Goal: Transaction & Acquisition: Purchase product/service

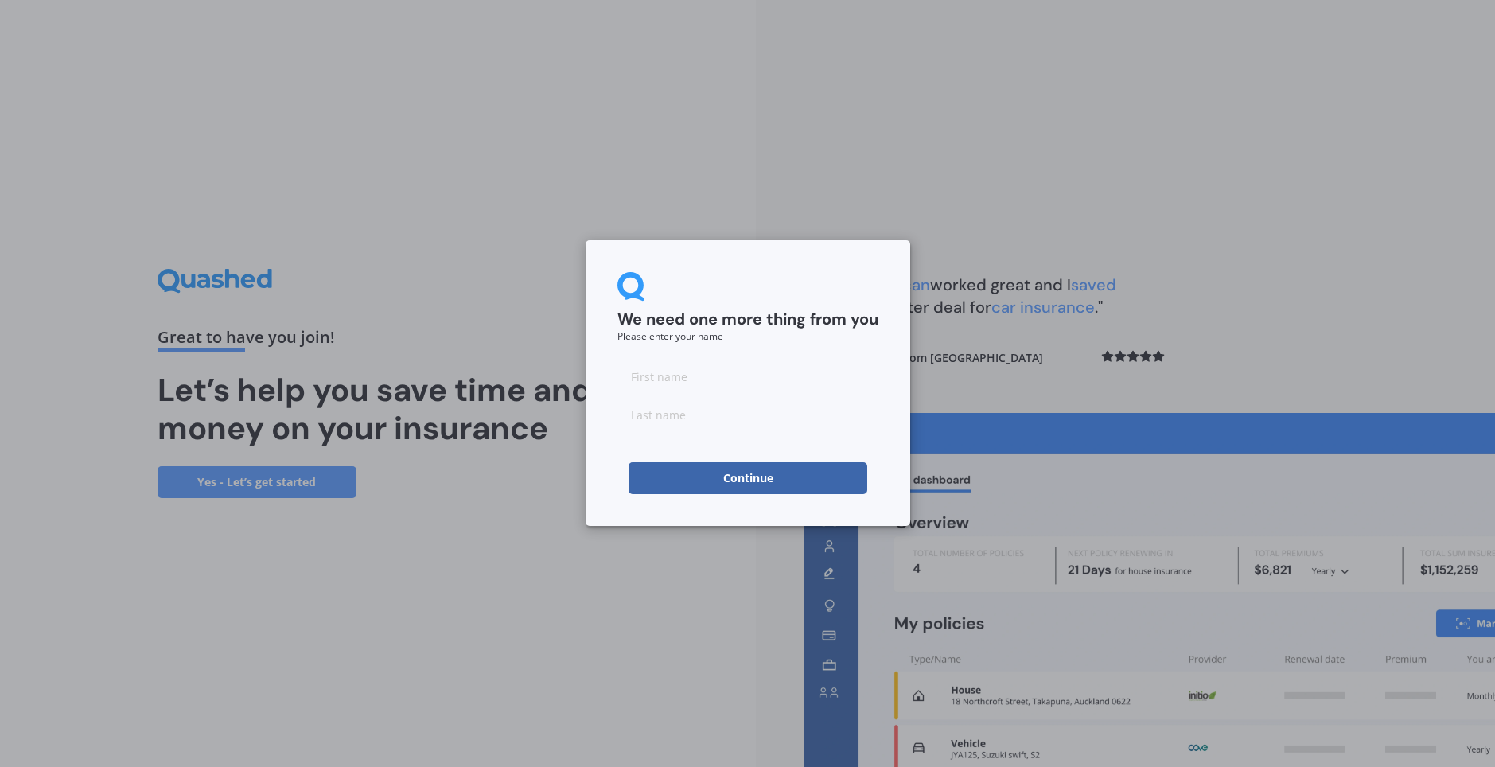
click at [765, 378] on input at bounding box center [747, 376] width 261 height 32
type input "e"
type input "Emma"
type input "Gillard"
click at [714, 472] on button "Continue" at bounding box center [747, 478] width 239 height 32
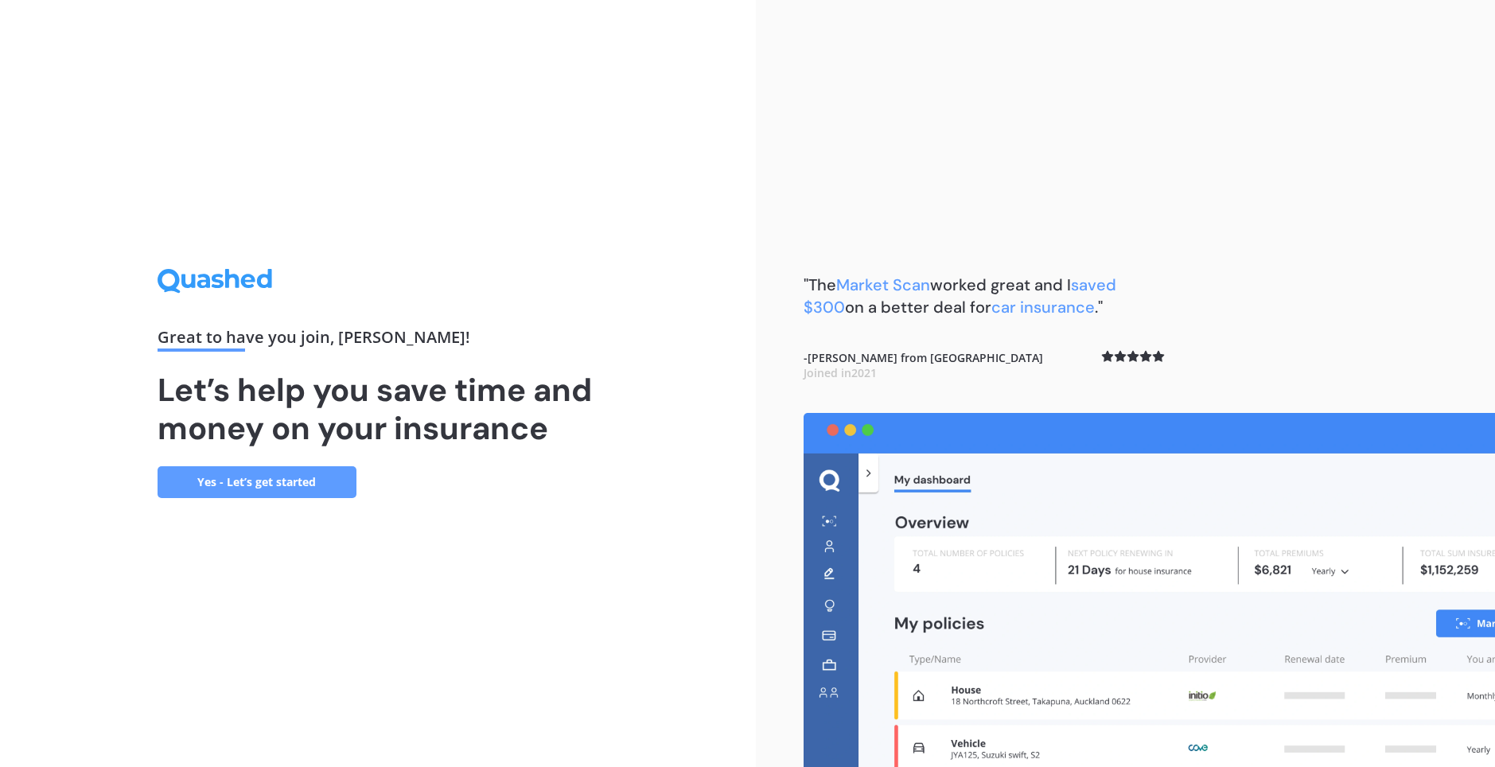
click at [337, 481] on link "Yes - Let’s get started" at bounding box center [257, 482] width 199 height 32
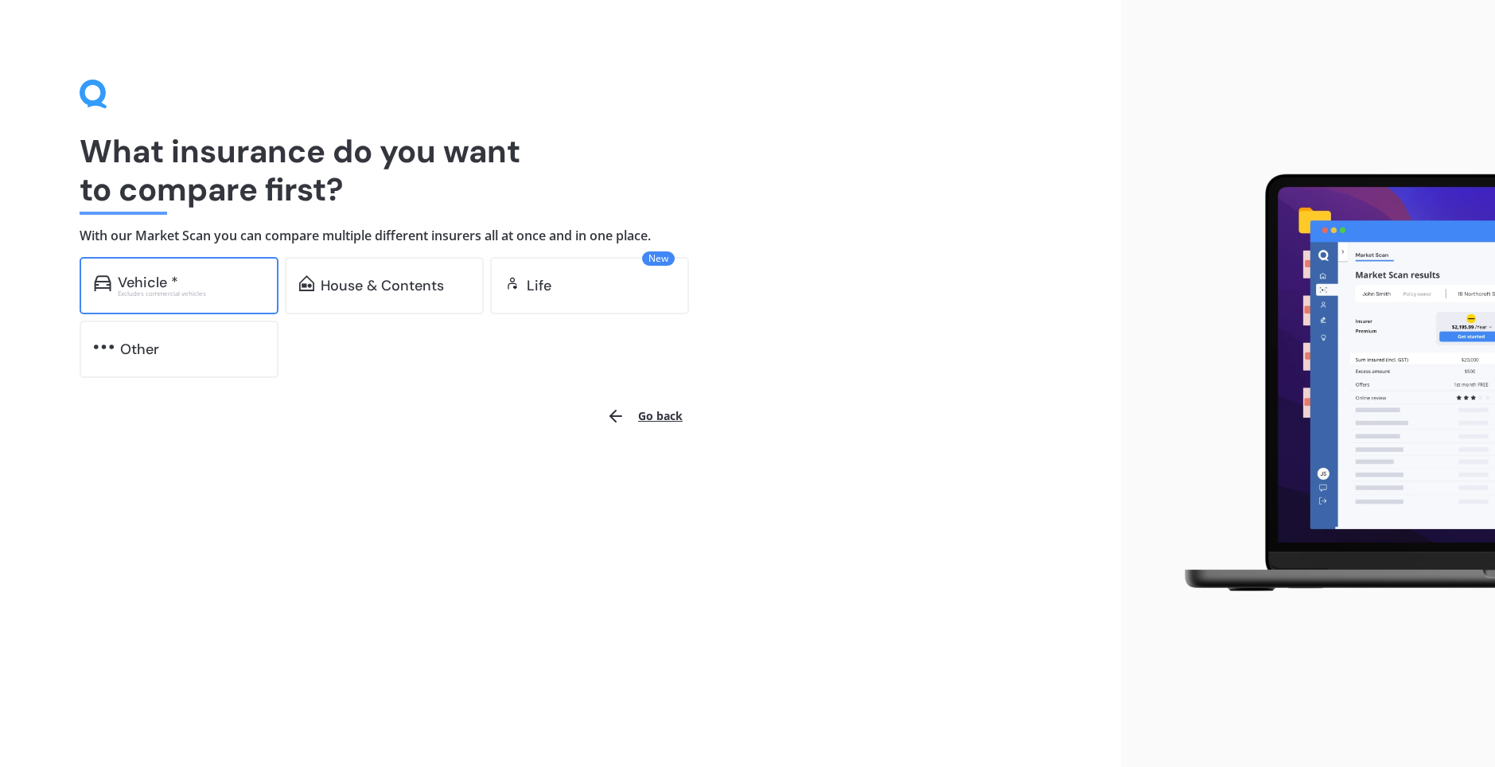
click at [220, 274] on div "Vehicle *" at bounding box center [191, 282] width 146 height 16
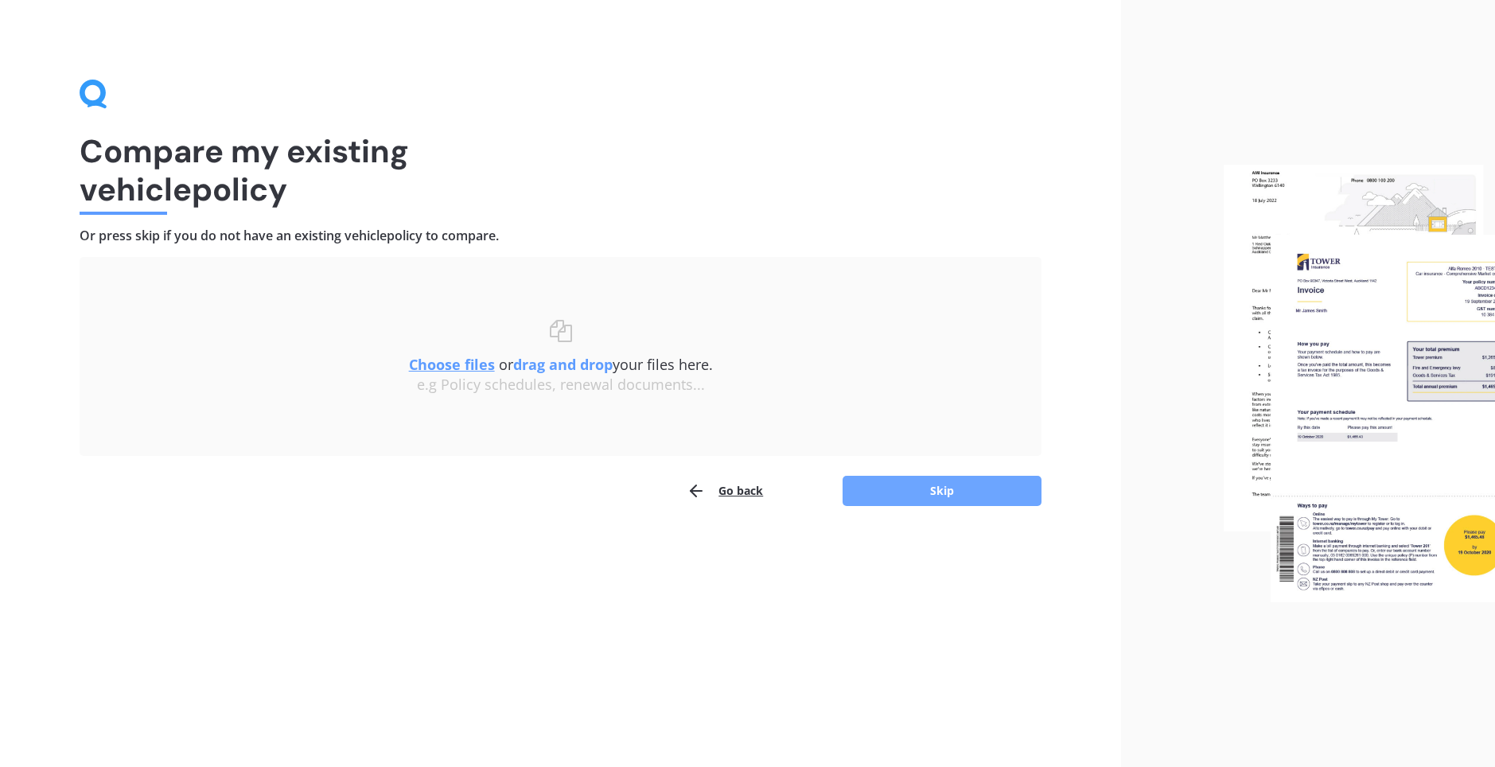
click at [872, 484] on button "Skip" at bounding box center [941, 491] width 199 height 30
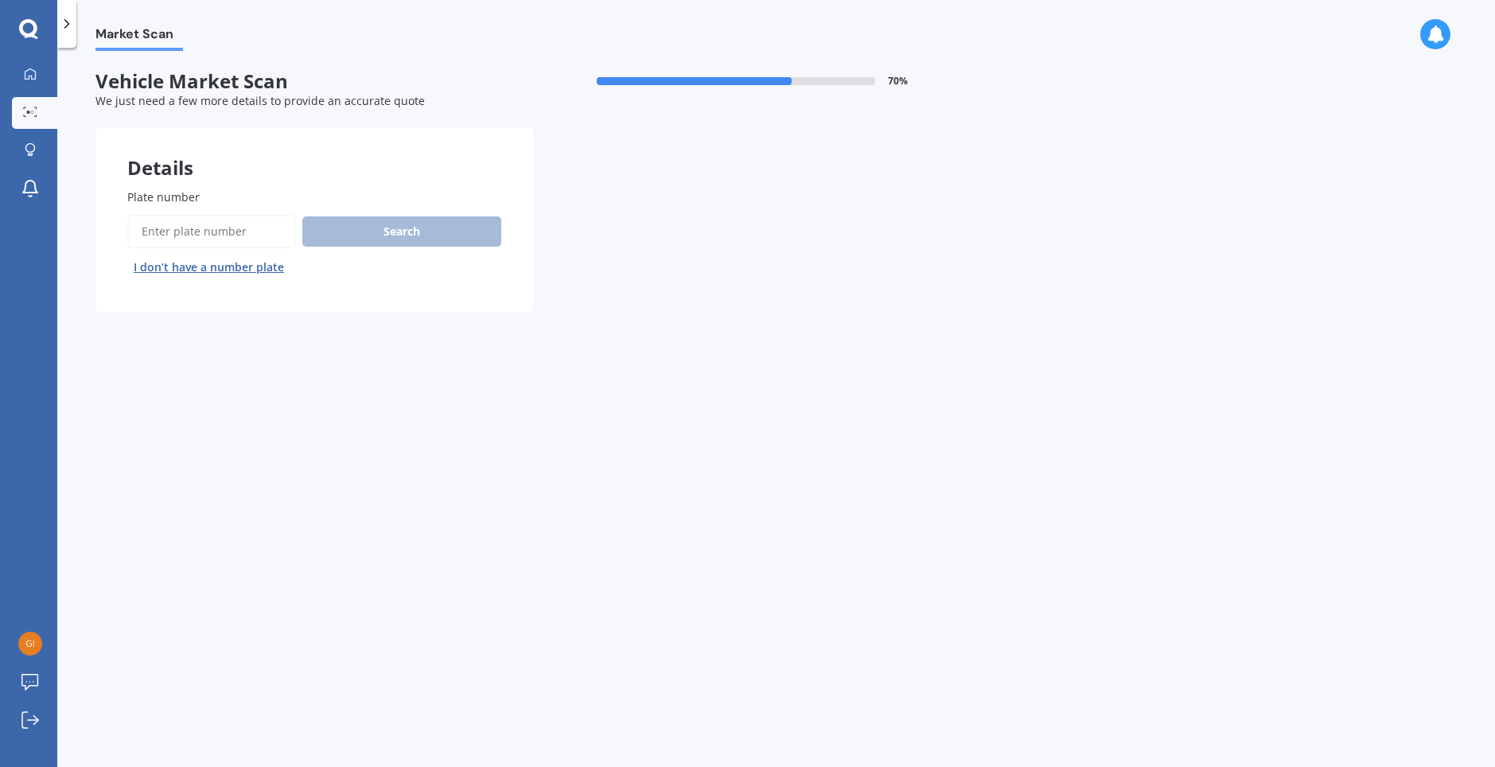
click at [256, 236] on input "Plate number" at bounding box center [211, 231] width 169 height 33
type input "mty725"
click at [396, 239] on button "Search" at bounding box center [401, 231] width 199 height 30
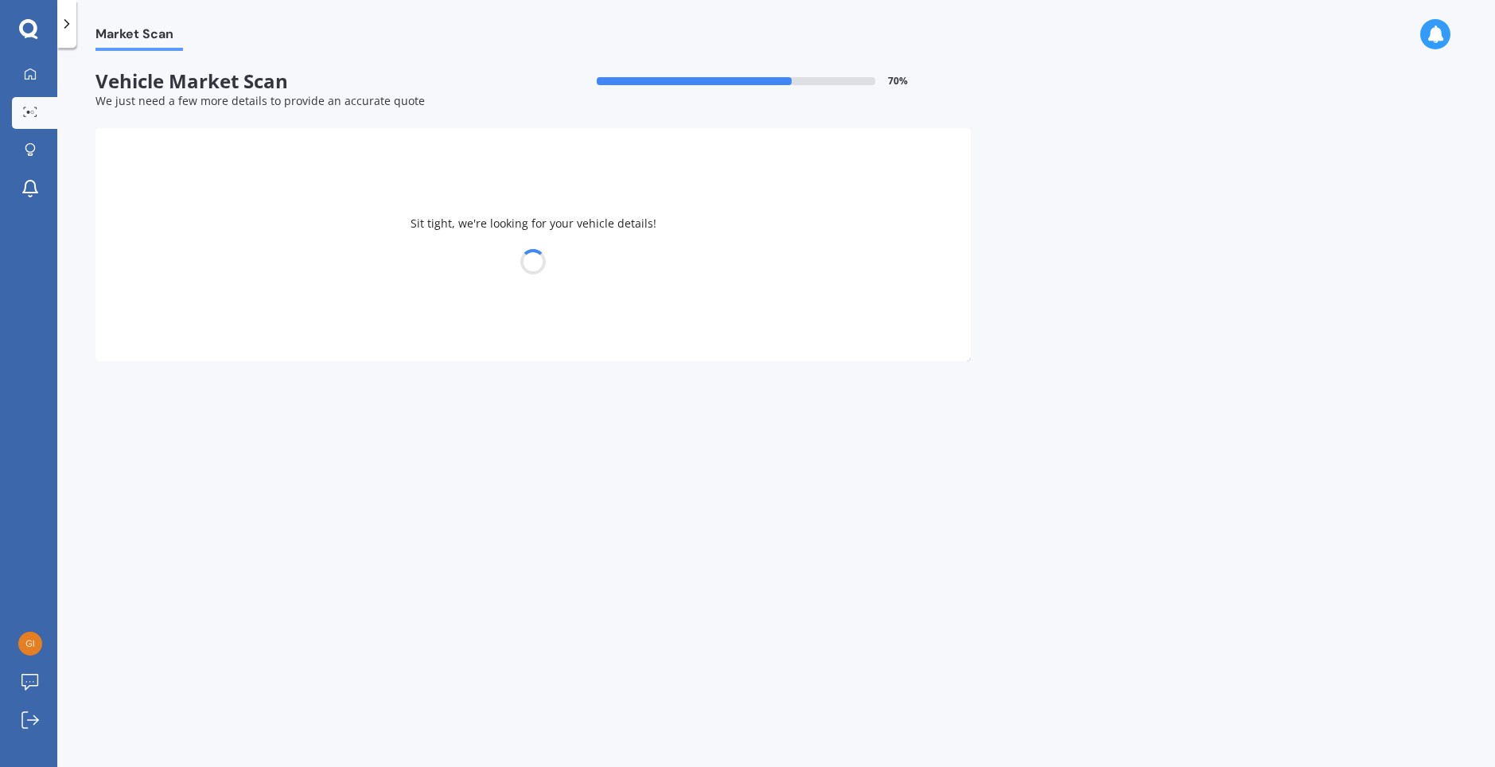
select select "MAZDA"
select select "DEMIO"
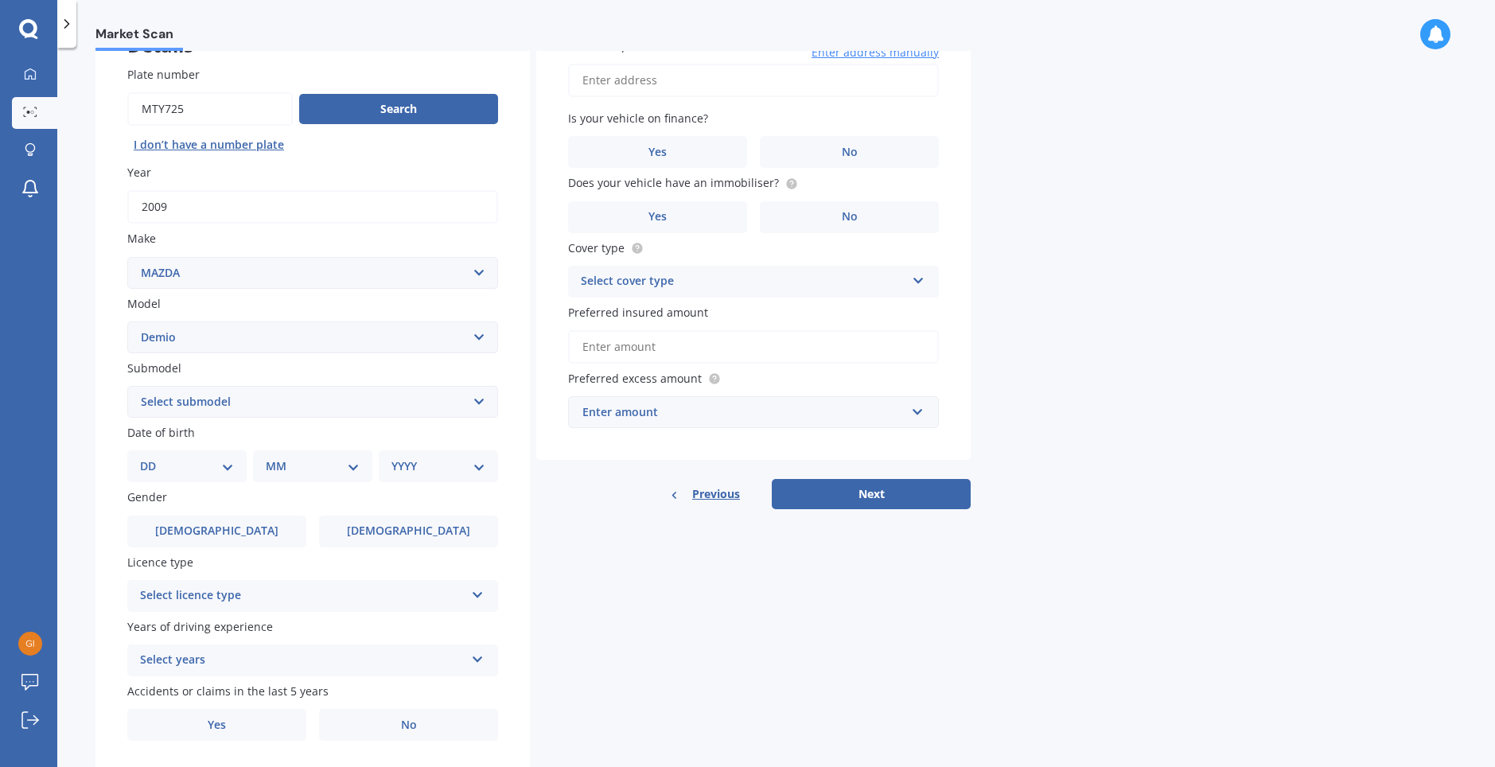
scroll to position [159, 0]
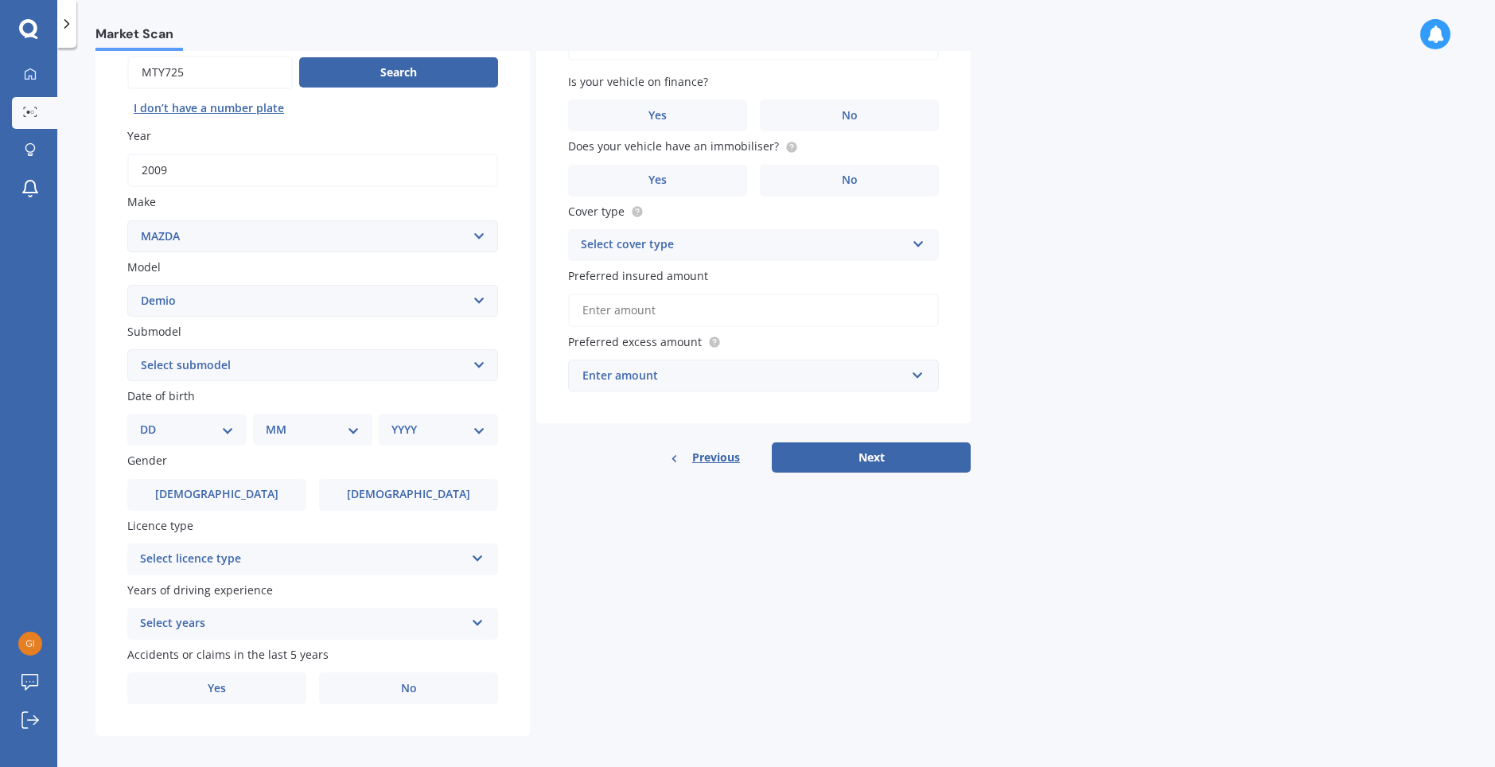
click at [187, 438] on select "DD 01 02 03 04 05 06 07 08 09 10 11 12 13 14 15 16 17 18 19 20 21 22 23 24 25 2…" at bounding box center [187, 430] width 94 height 18
select select "19"
click at [153, 421] on select "DD 01 02 03 04 05 06 07 08 09 10 11 12 13 14 15 16 17 18 19 20 21 22 23 24 25 2…" at bounding box center [187, 430] width 94 height 18
click at [282, 434] on select "MM 01 02 03 04 05 06 07 08 09 10 11 12" at bounding box center [316, 430] width 88 height 18
select select "08"
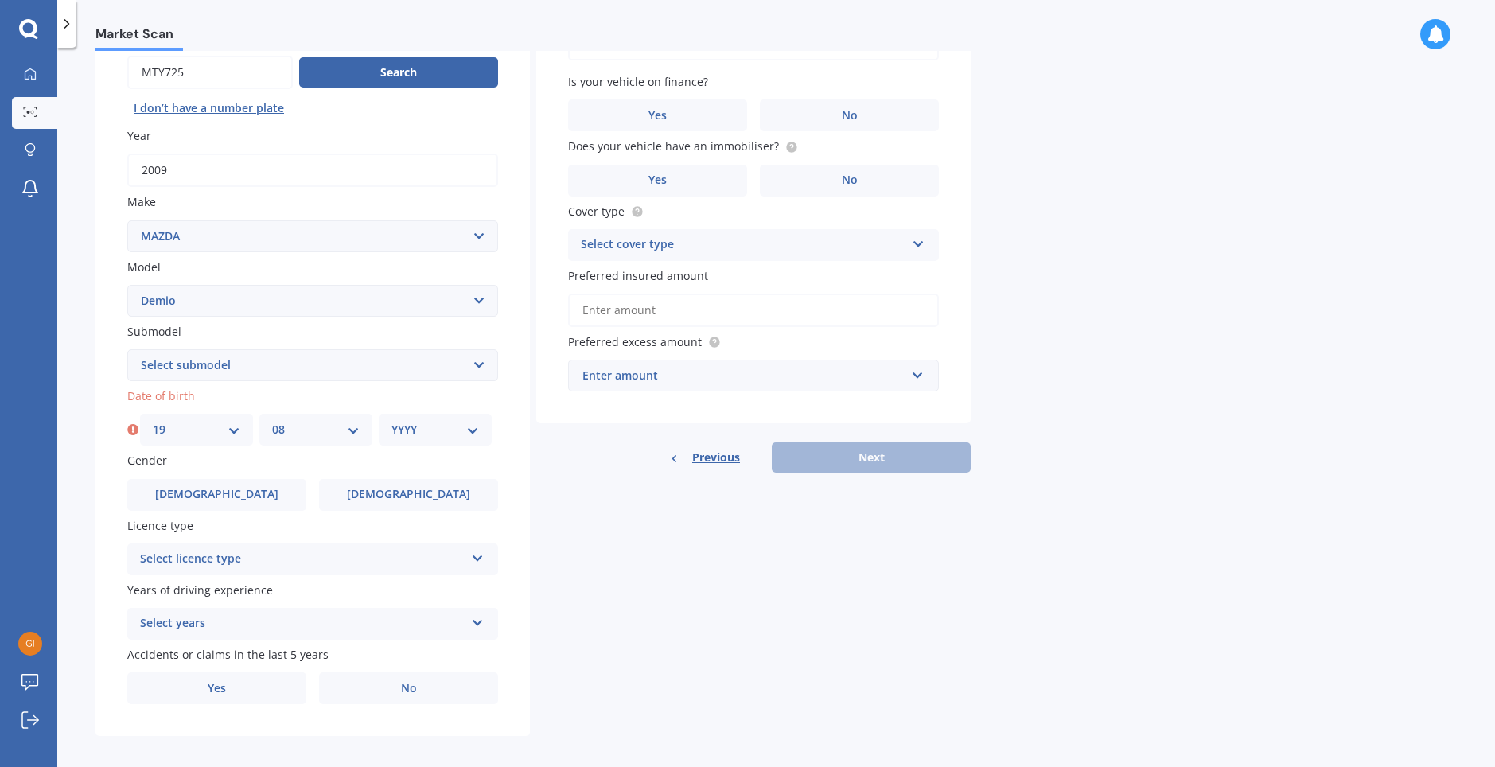
click at [272, 421] on select "MM 01 02 03 04 05 06 07 08 09 10 11 12" at bounding box center [316, 430] width 88 height 18
click at [458, 423] on select "YYYY 2025 2024 2023 2022 2021 2020 2019 2018 2017 2016 2015 2014 2013 2012 2011…" at bounding box center [435, 430] width 88 height 18
select select "1996"
click at [391, 421] on select "YYYY 2025 2024 2023 2022 2021 2020 2019 2018 2017 2016 2015 2014 2013 2012 2011…" at bounding box center [435, 430] width 88 height 18
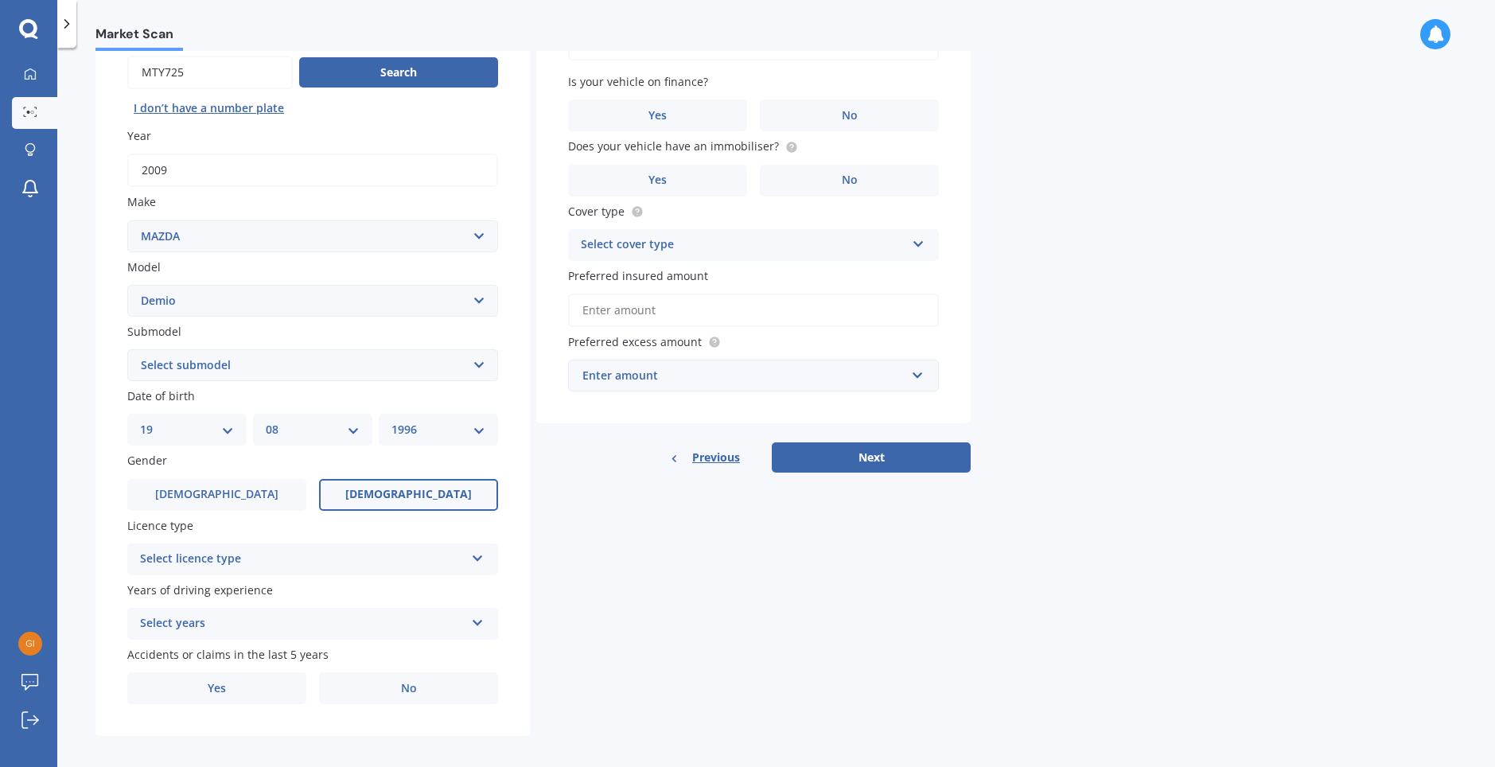
click at [415, 501] on span "Female" at bounding box center [408, 495] width 126 height 14
click at [0, 0] on input "Female" at bounding box center [0, 0] width 0 height 0
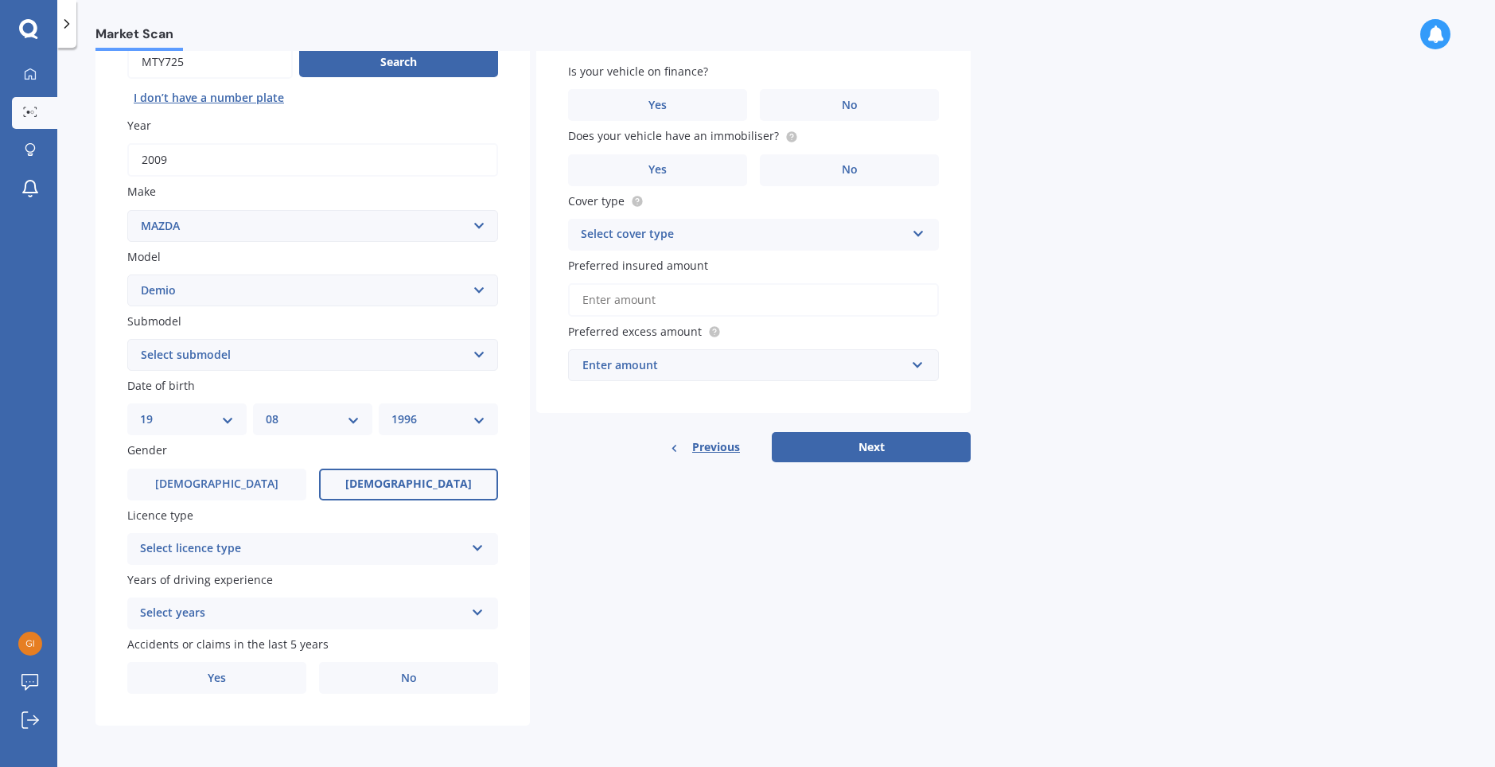
click at [347, 546] on div "Select licence type" at bounding box center [302, 548] width 325 height 19
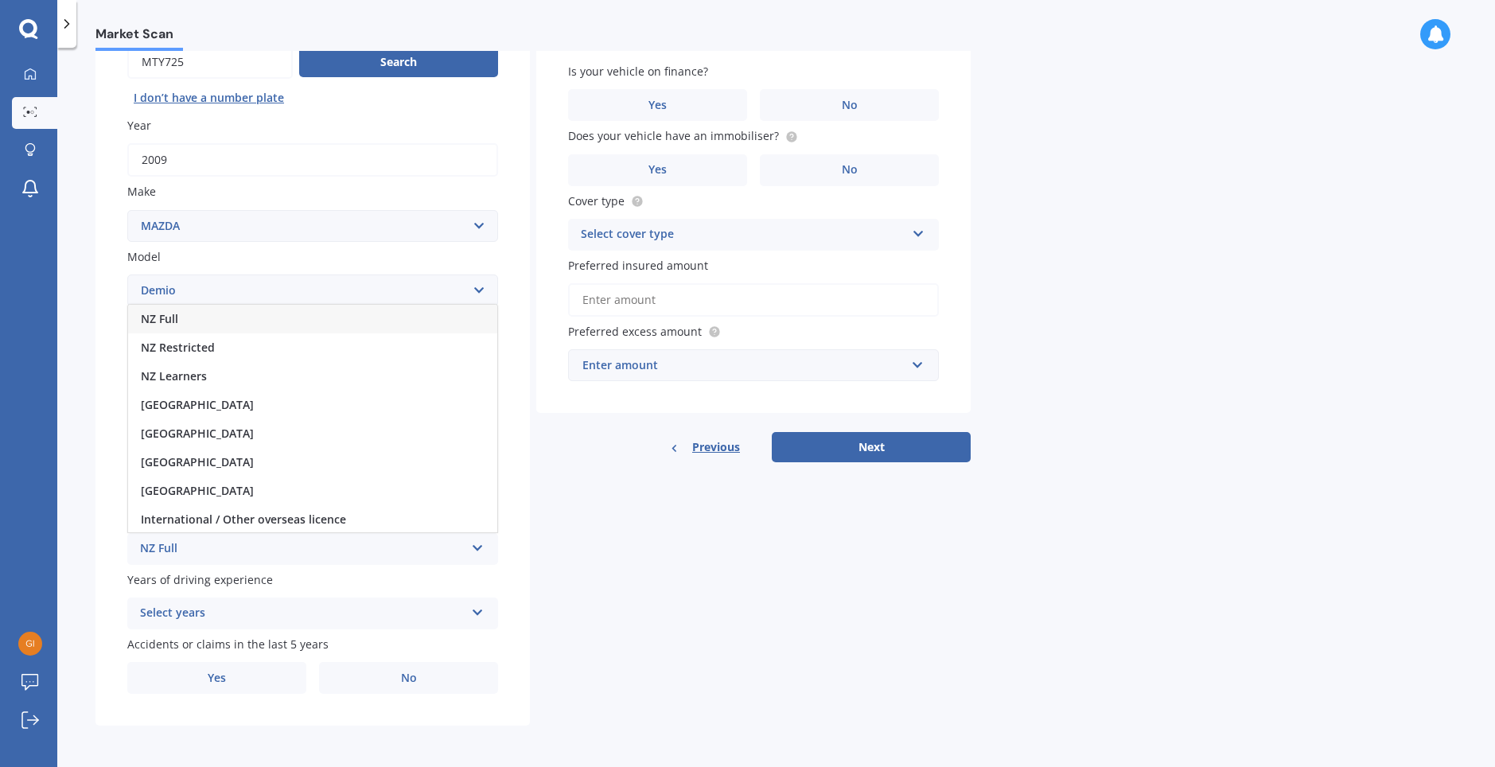
click at [223, 316] on div "NZ Full" at bounding box center [312, 319] width 369 height 29
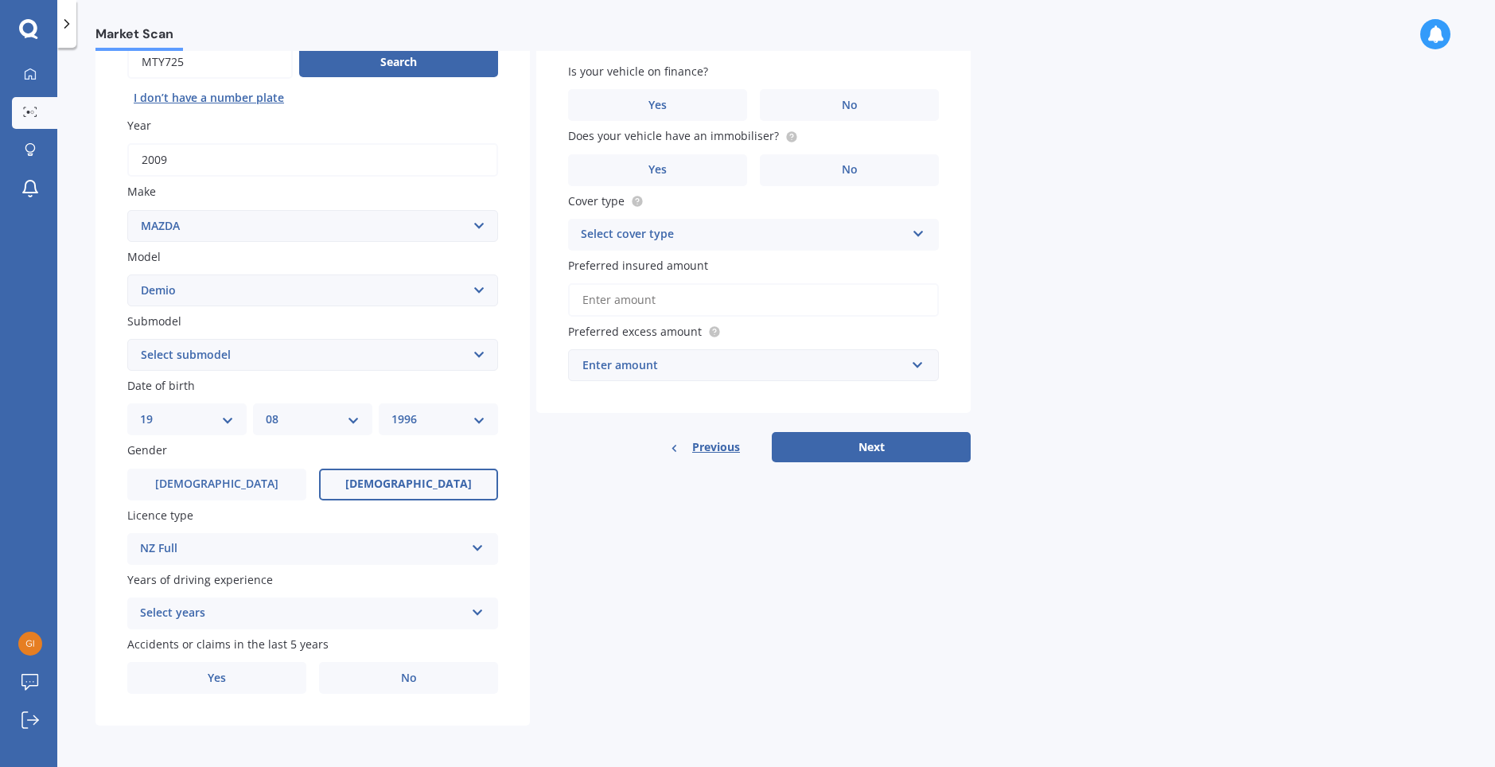
click at [268, 605] on div "Select years" at bounding box center [302, 613] width 325 height 19
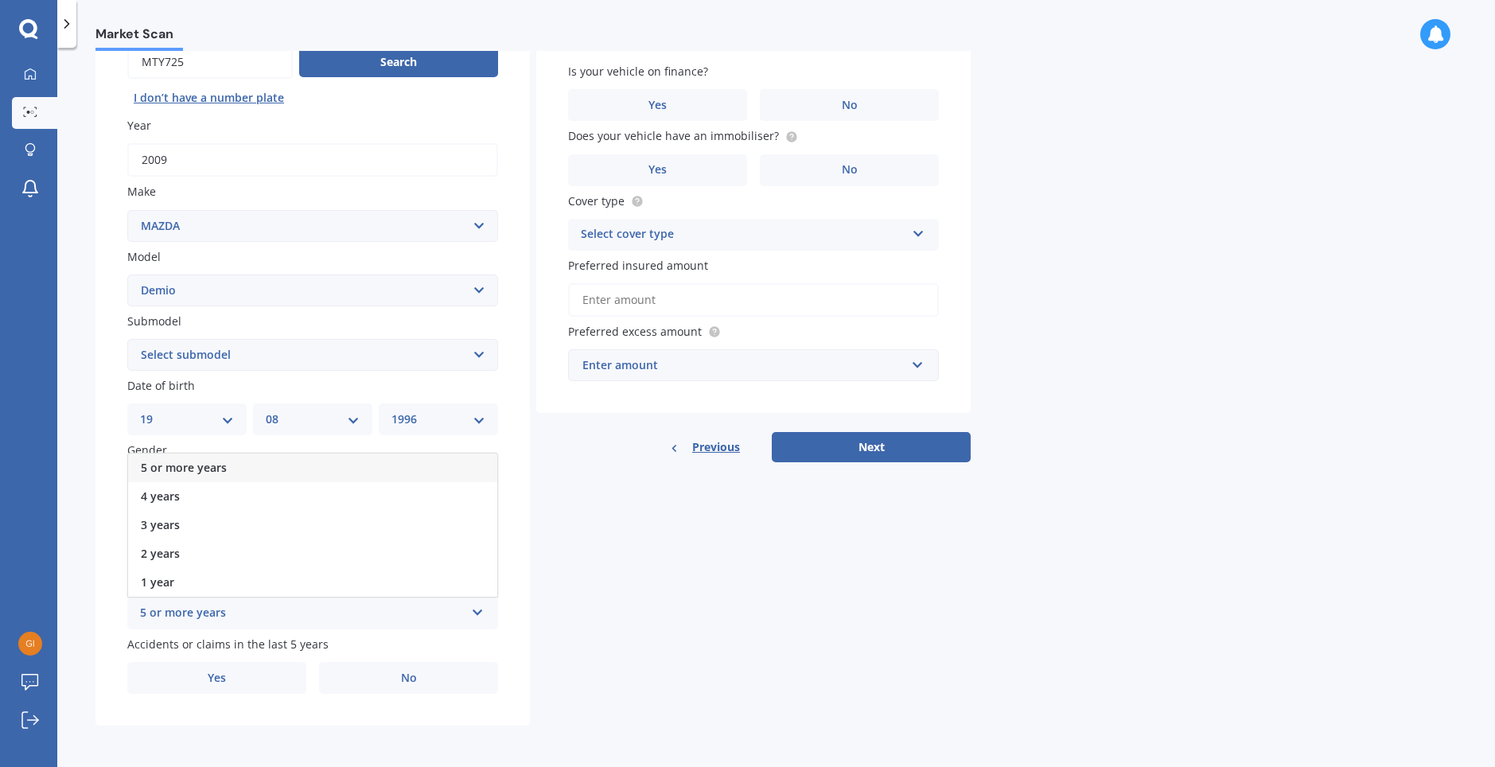
click at [259, 461] on div "5 or more years" at bounding box center [312, 467] width 369 height 29
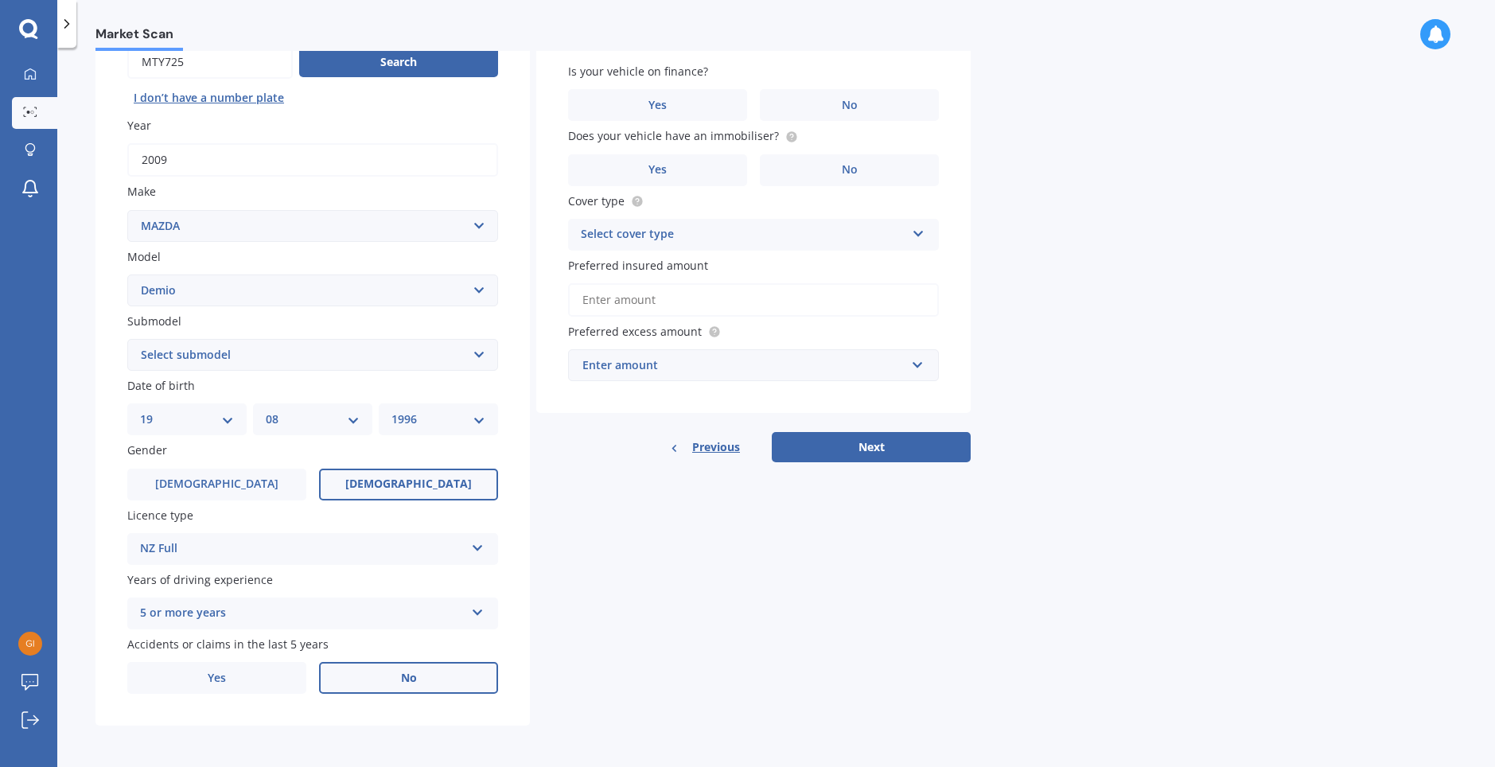
click at [339, 681] on label "No" at bounding box center [408, 678] width 179 height 32
click at [0, 0] on input "No" at bounding box center [0, 0] width 0 height 0
click at [215, 677] on span "Yes" at bounding box center [217, 678] width 19 height 14
click at [0, 0] on input "Yes" at bounding box center [0, 0] width 0 height 0
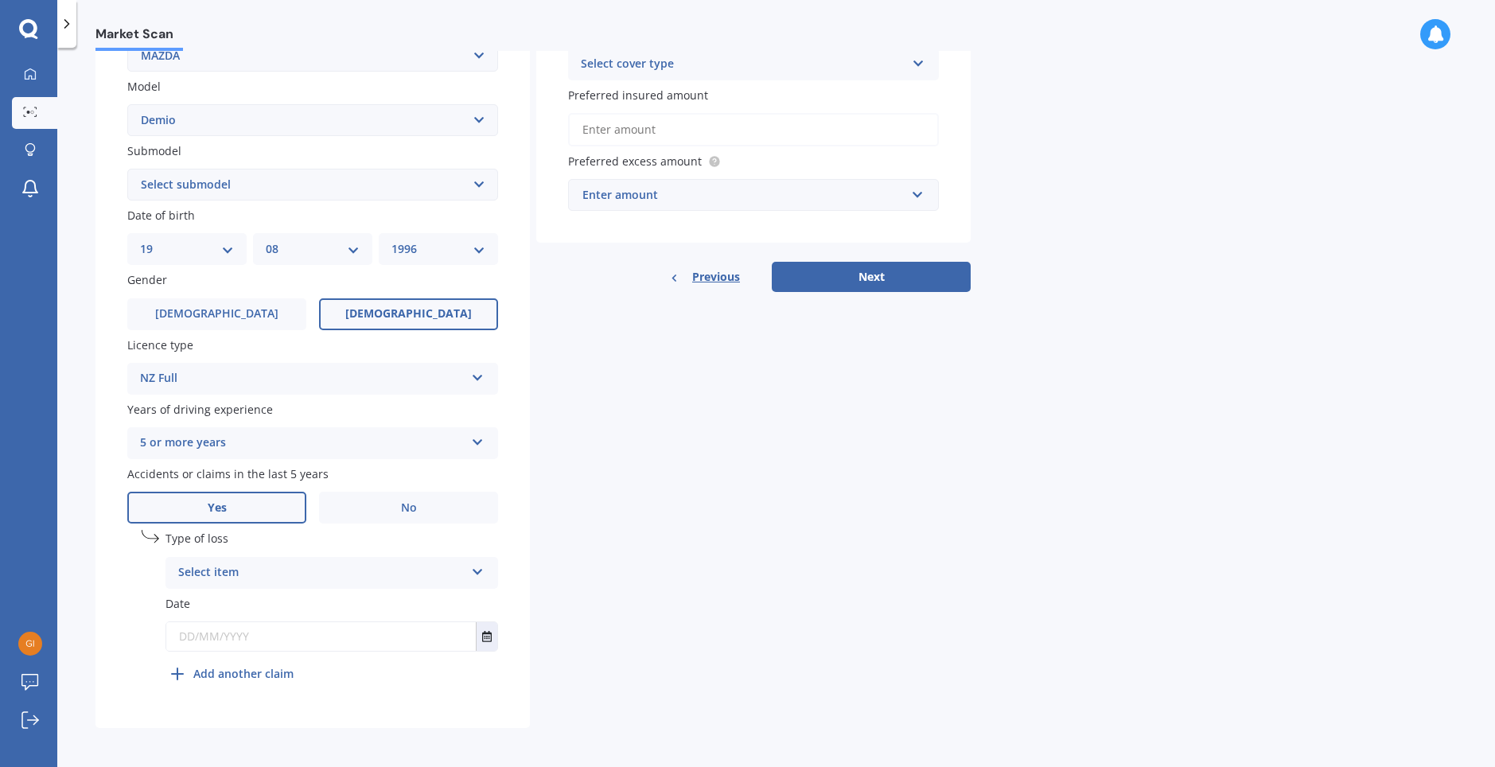
scroll to position [342, 0]
click at [267, 573] on div "Select item" at bounding box center [321, 570] width 286 height 19
click at [252, 624] on span "Not at fault accident" at bounding box center [235, 629] width 113 height 15
click at [275, 641] on input "text" at bounding box center [320, 634] width 309 height 29
type input "1"
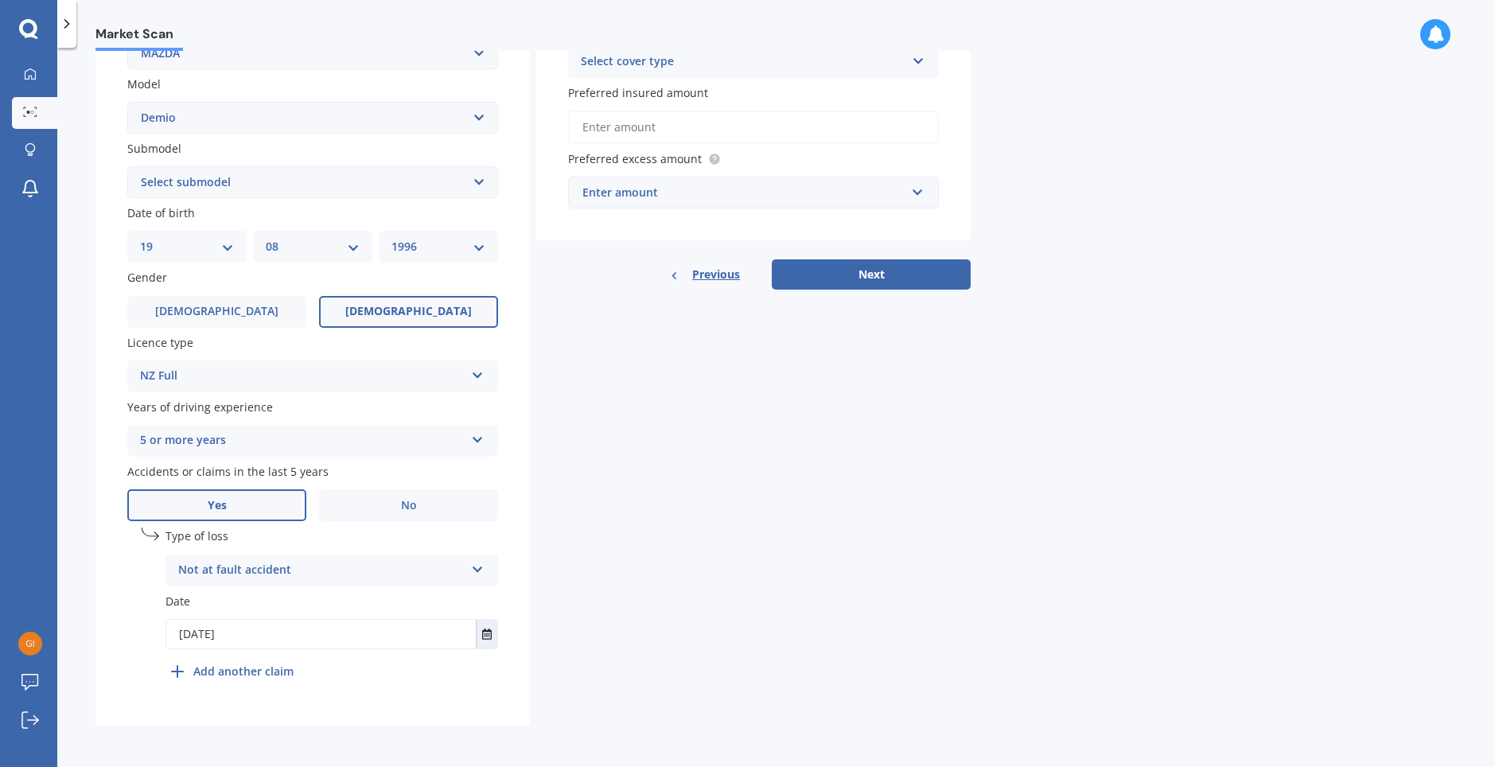
type input "19/11/2020"
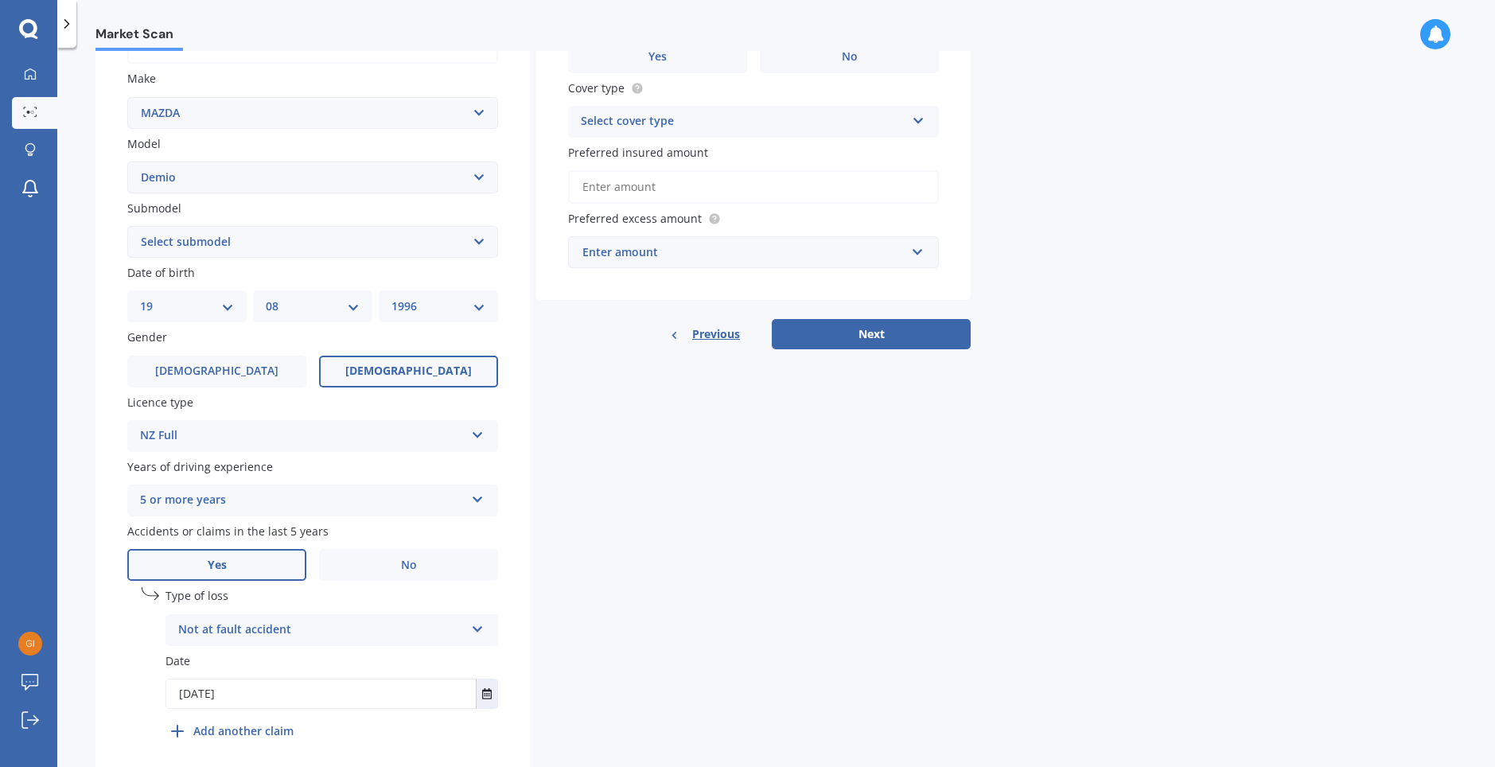
scroll to position [24, 0]
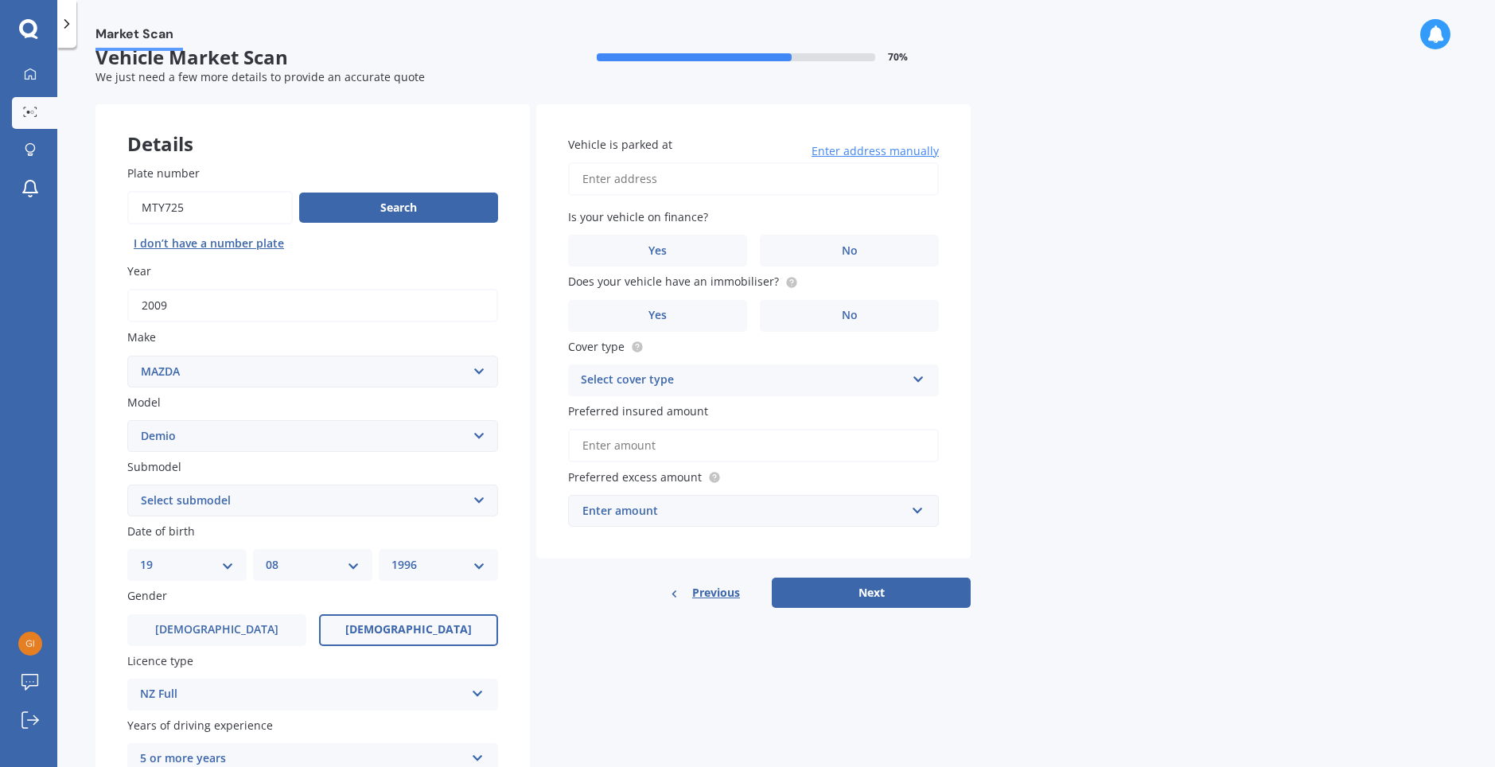
click at [729, 176] on input "Vehicle is parked at" at bounding box center [753, 178] width 371 height 33
type input "10 Matai Street, Maeroa, Hamilton 3200"
click at [884, 262] on label "No" at bounding box center [849, 251] width 179 height 32
click at [0, 0] on input "No" at bounding box center [0, 0] width 0 height 0
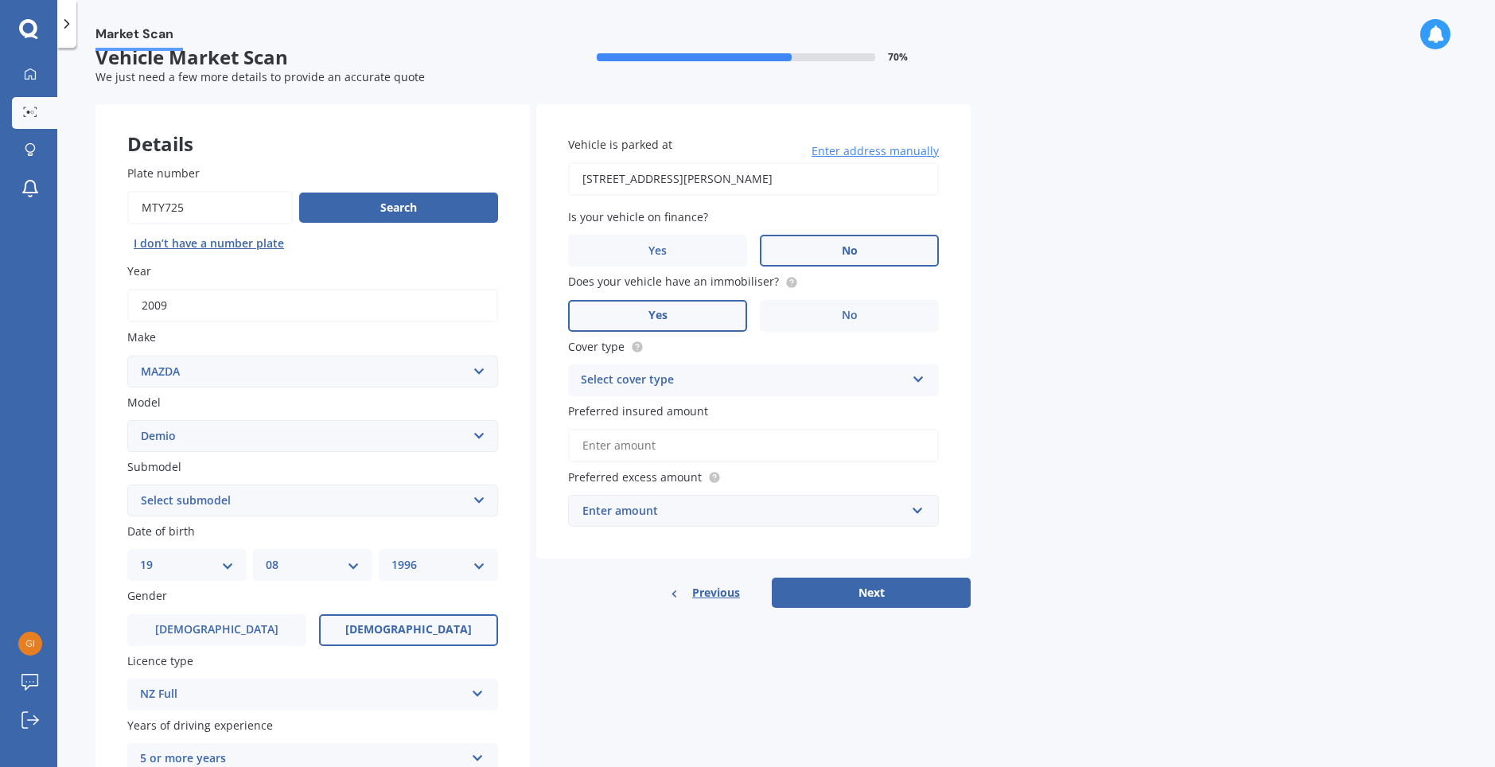
click at [694, 311] on label "Yes" at bounding box center [657, 316] width 179 height 32
click at [0, 0] on input "Yes" at bounding box center [0, 0] width 0 height 0
click at [880, 383] on div "Select cover type" at bounding box center [743, 380] width 325 height 19
click at [746, 438] on div "Third Party, Fire & Theft" at bounding box center [753, 440] width 369 height 29
click at [809, 447] on input "Preferred insured amount" at bounding box center [753, 445] width 371 height 33
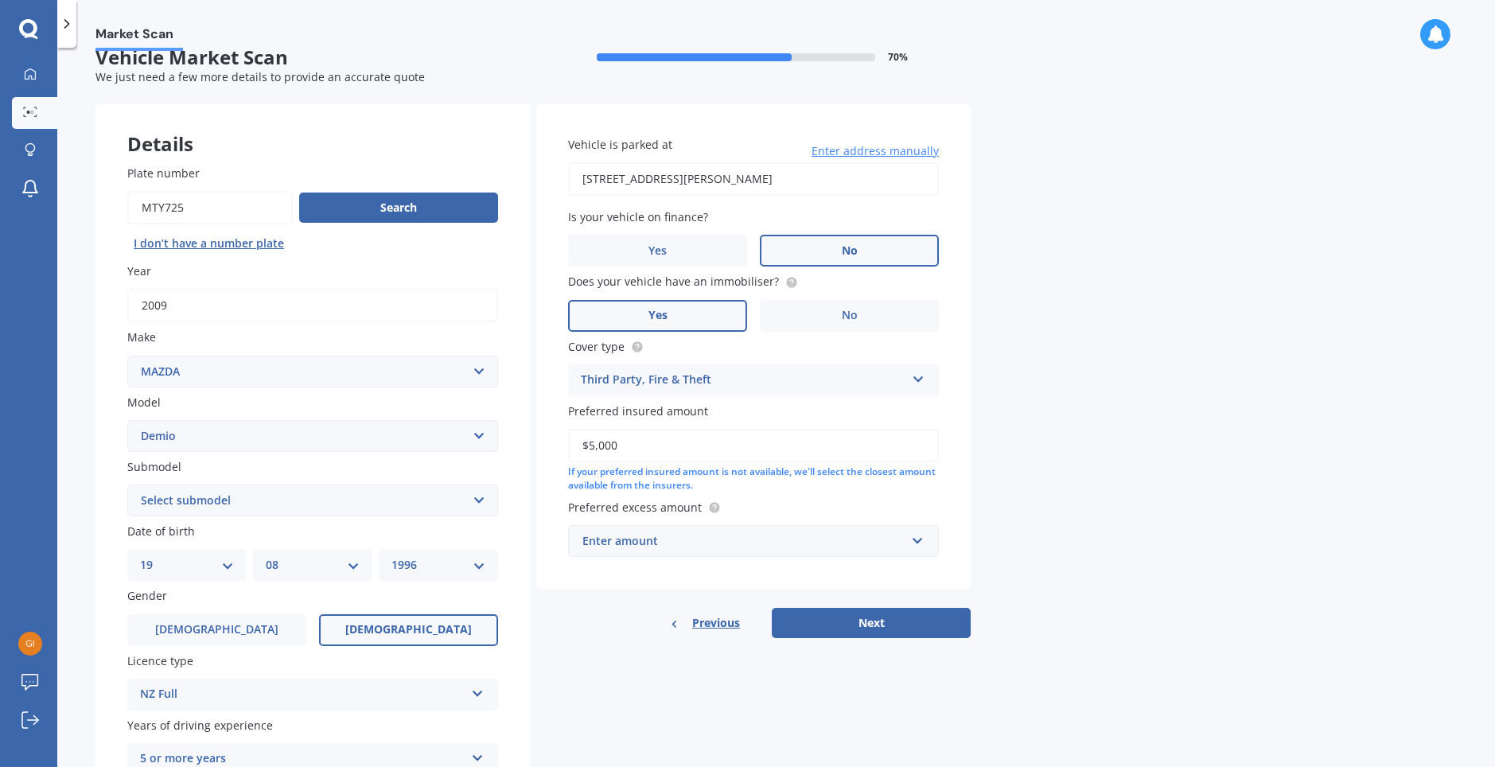
type input "$5,000"
click at [816, 534] on div "Enter amount" at bounding box center [743, 541] width 323 height 18
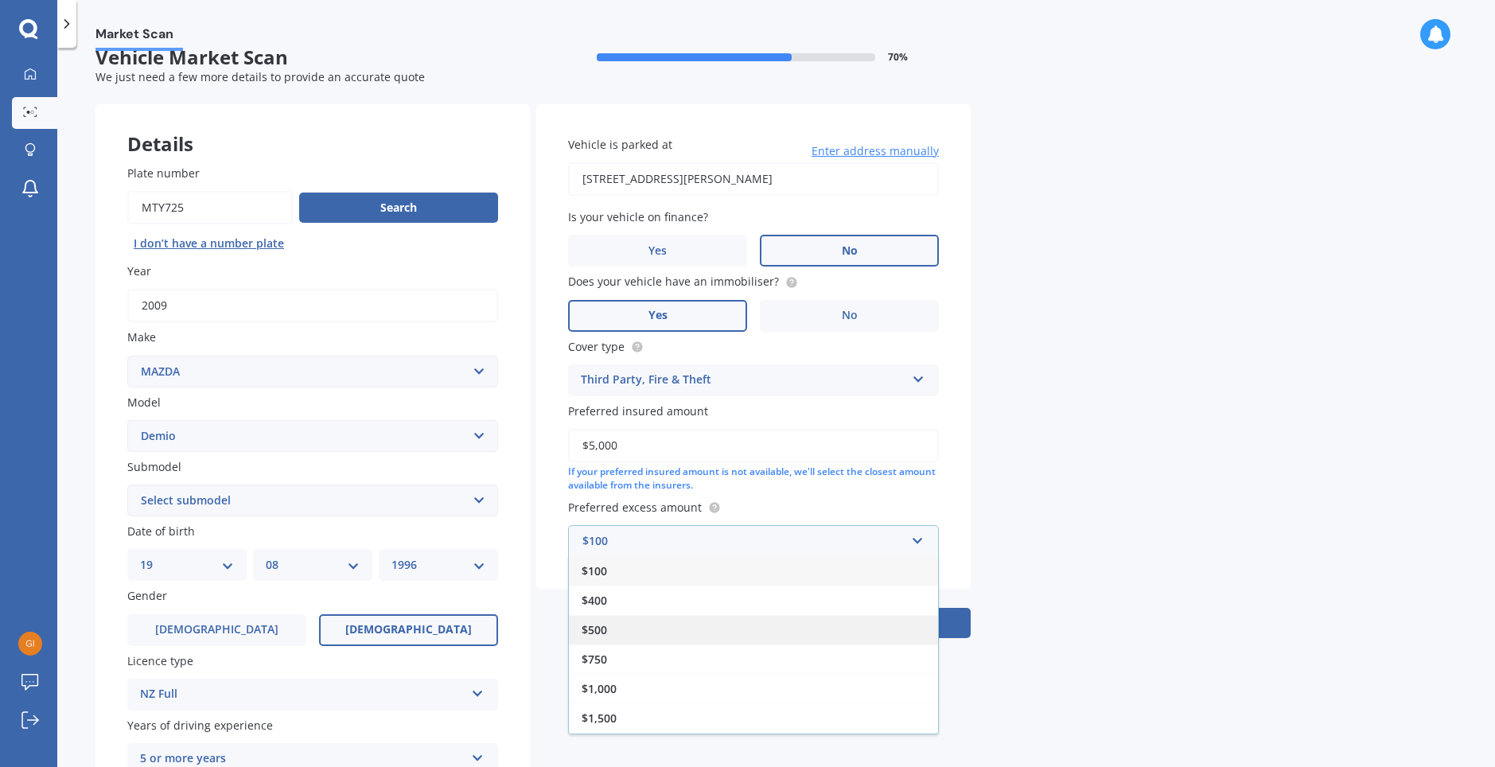
click at [631, 628] on div "$500" at bounding box center [753, 629] width 369 height 29
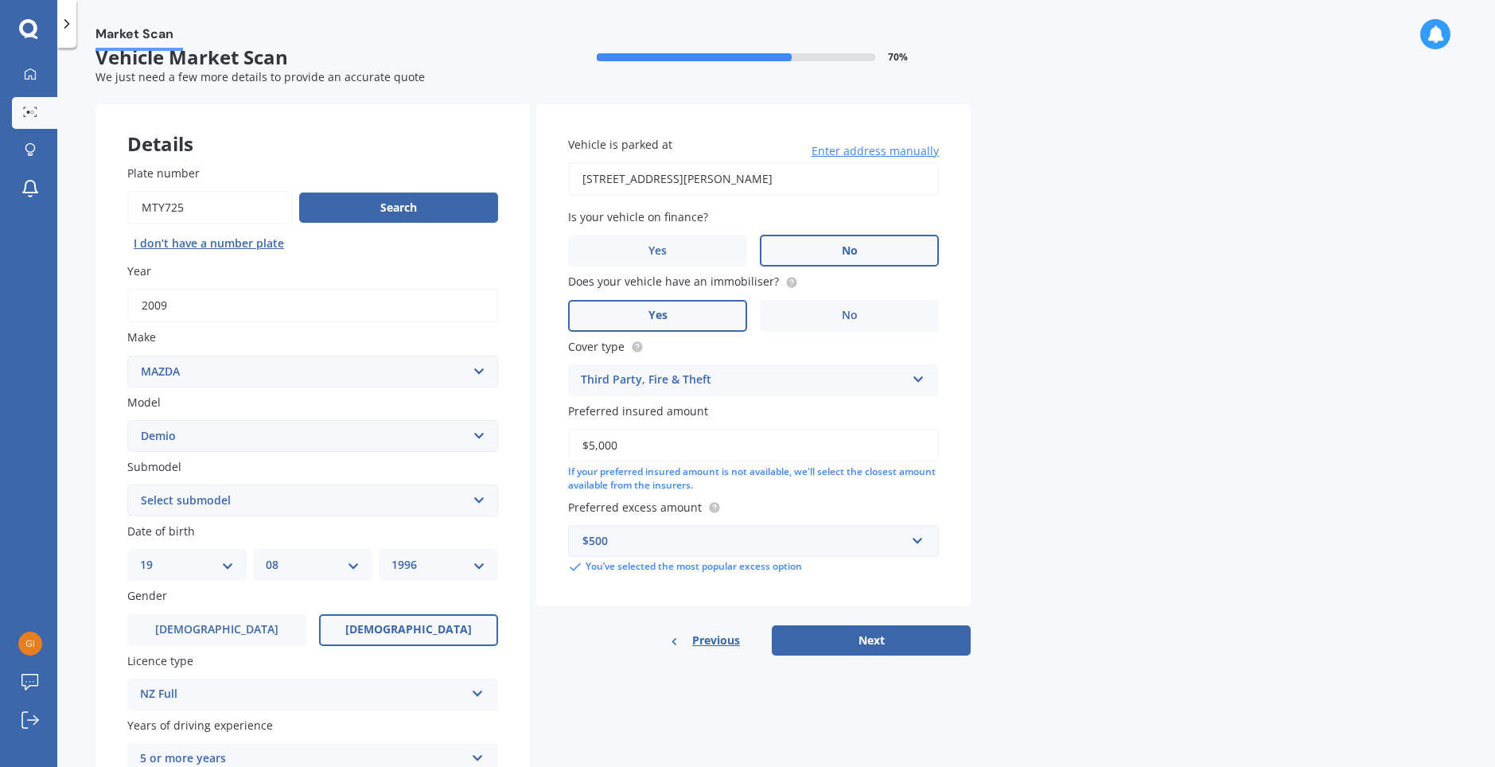
drag, startPoint x: 1095, startPoint y: 558, endPoint x: 1075, endPoint y: 581, distance: 31.0
click at [1087, 567] on div "Market Scan Vehicle Market Scan 70 % We just need a few more details to provide…" at bounding box center [775, 410] width 1437 height 719
click at [863, 644] on button "Next" at bounding box center [871, 640] width 199 height 30
click at [355, 504] on select "Select submodel (All) Diesel Petrol XD Touring Turbo Diesel" at bounding box center [312, 500] width 371 height 32
select select "PETROL"
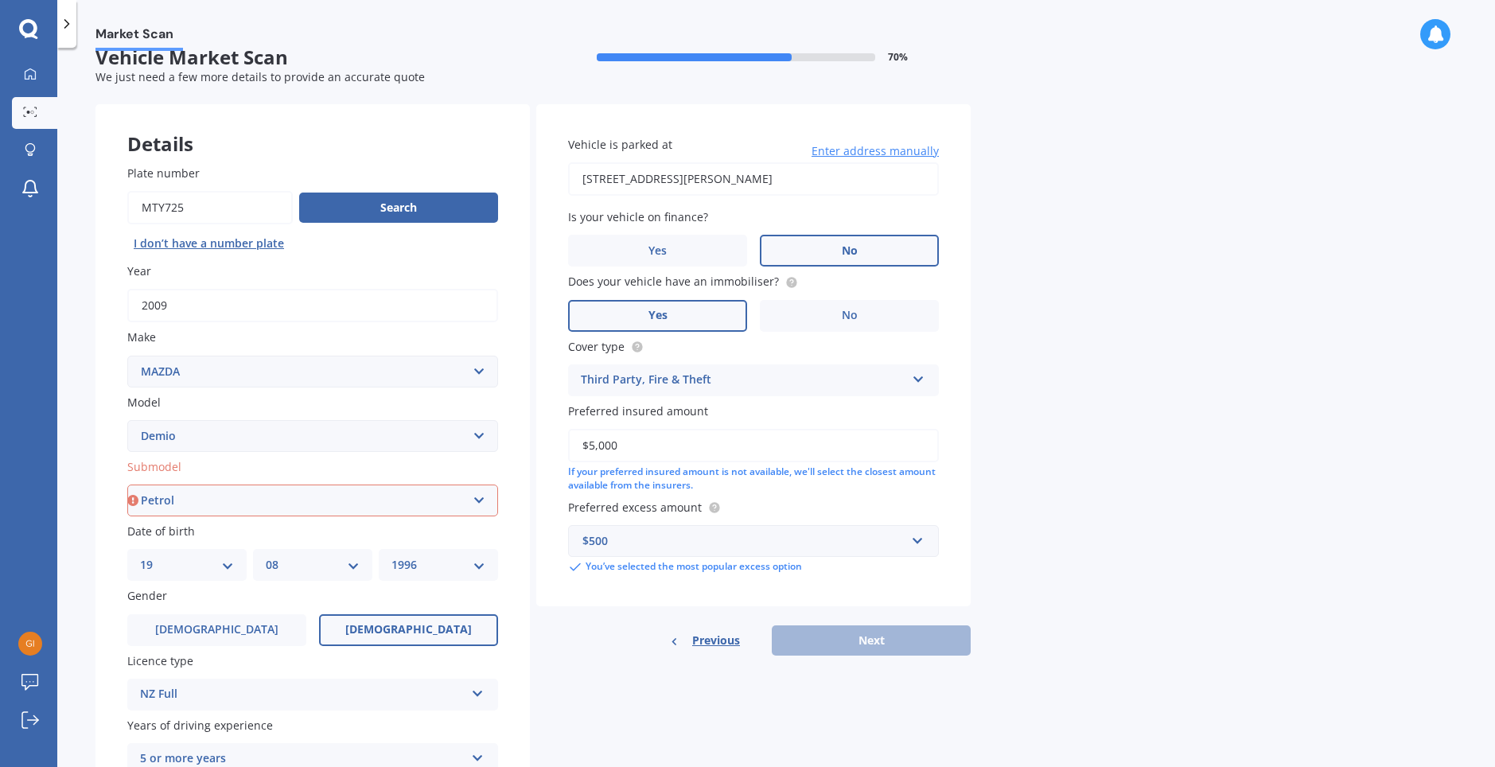
click at [127, 484] on select "Select submodel (All) Diesel Petrol XD Touring Turbo Diesel" at bounding box center [312, 500] width 371 height 32
click at [884, 637] on button "Next" at bounding box center [871, 640] width 199 height 30
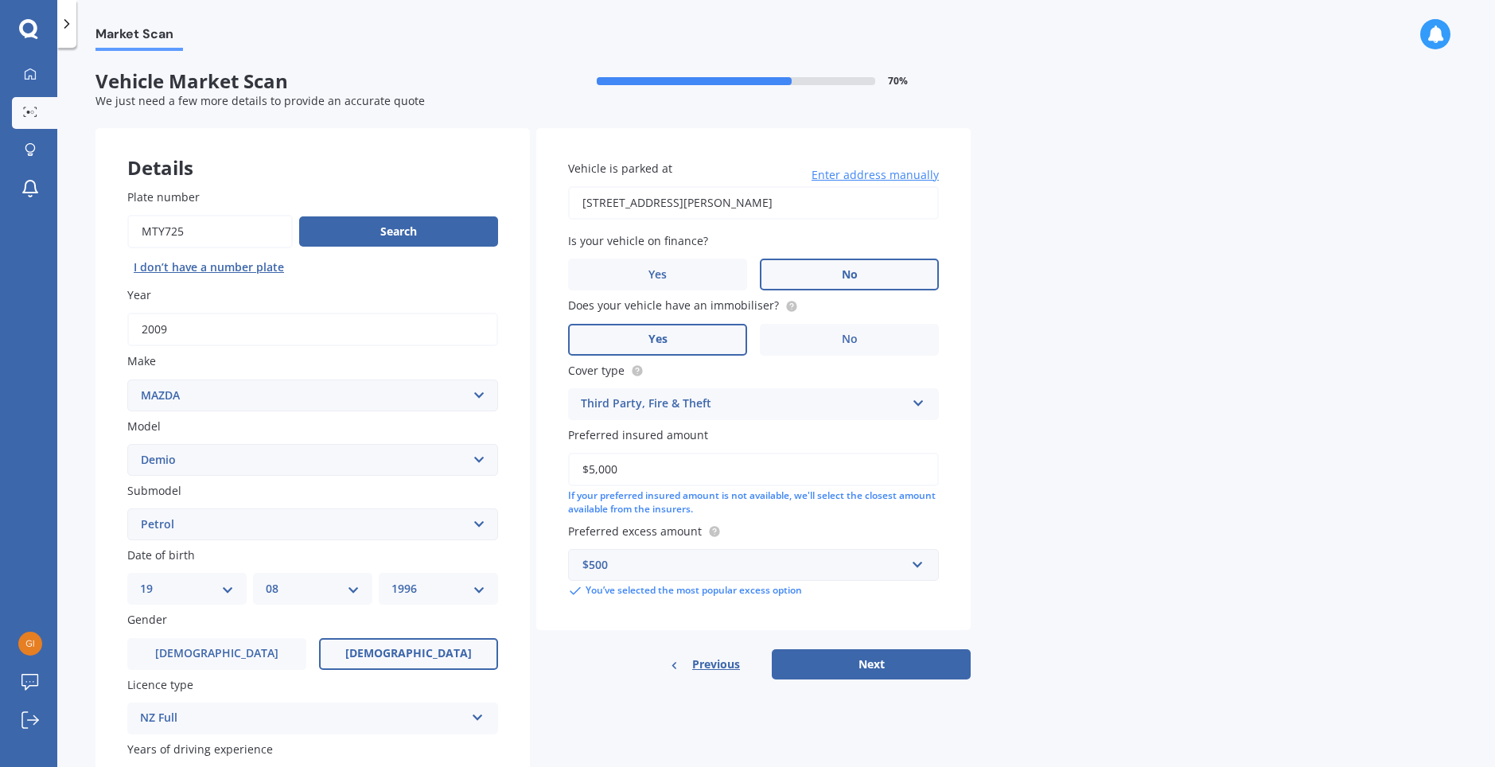
select select "19"
select select "08"
select select "1996"
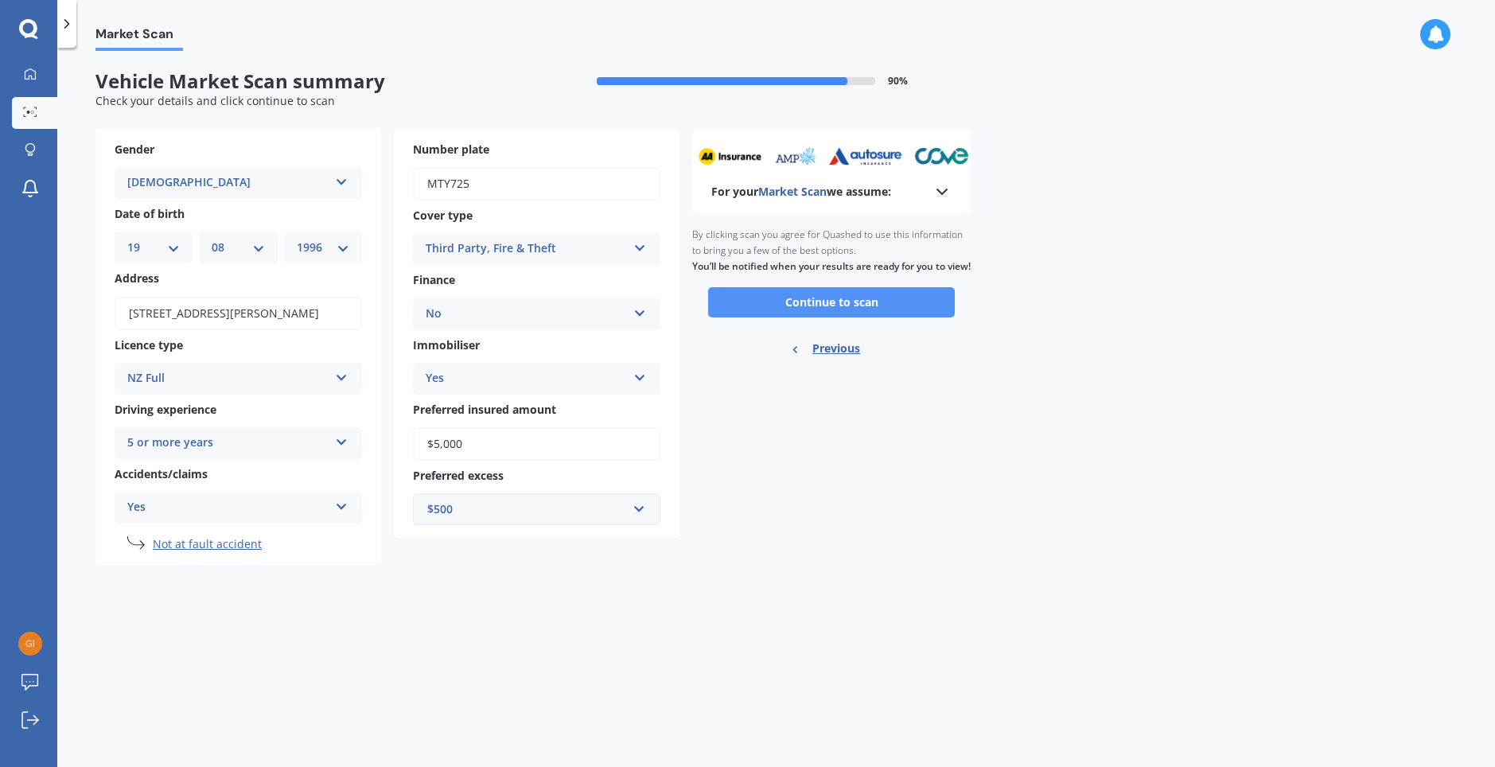
click at [779, 317] on button "Continue to scan" at bounding box center [831, 302] width 247 height 30
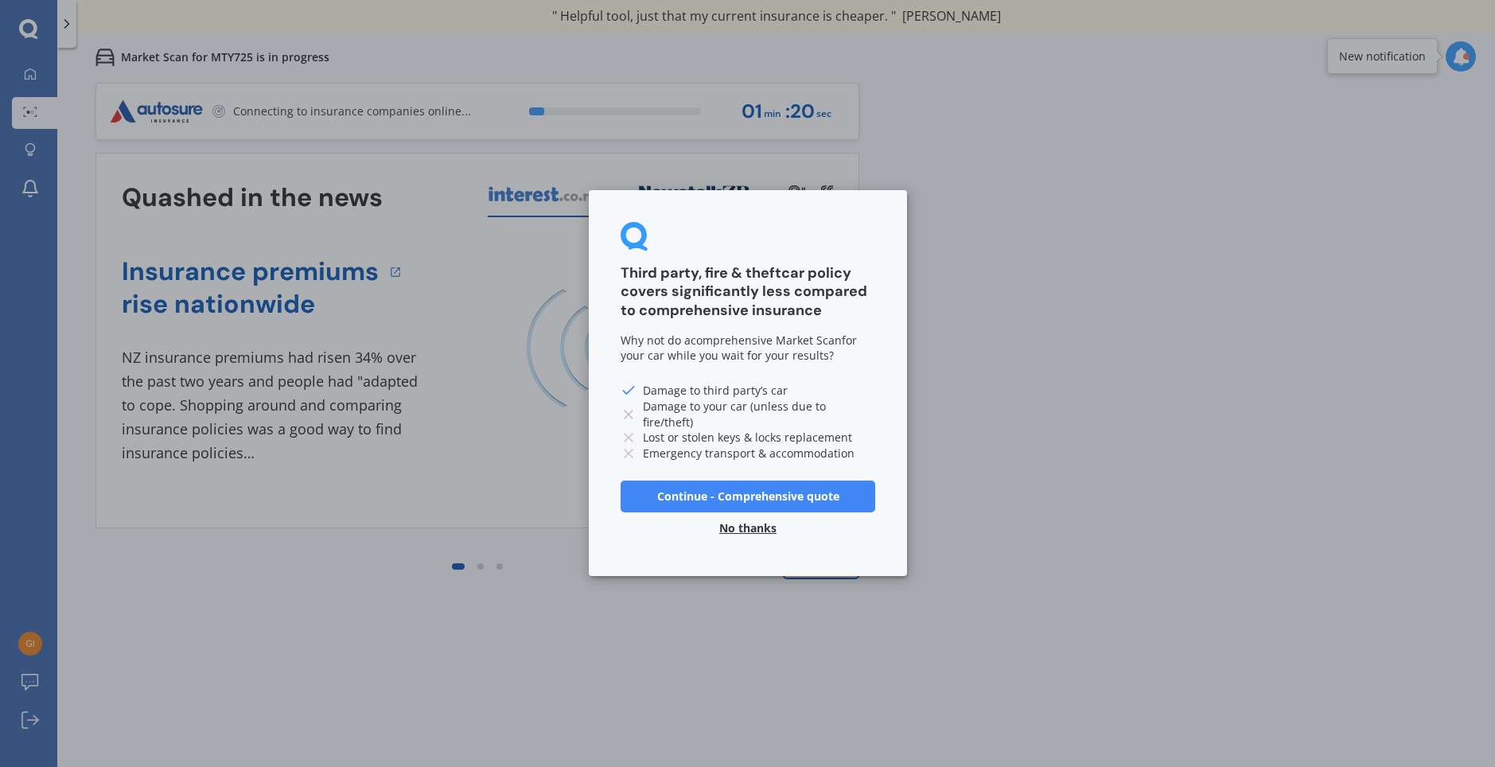
click at [764, 492] on button "Continue - Comprehensive quote" at bounding box center [747, 496] width 255 height 32
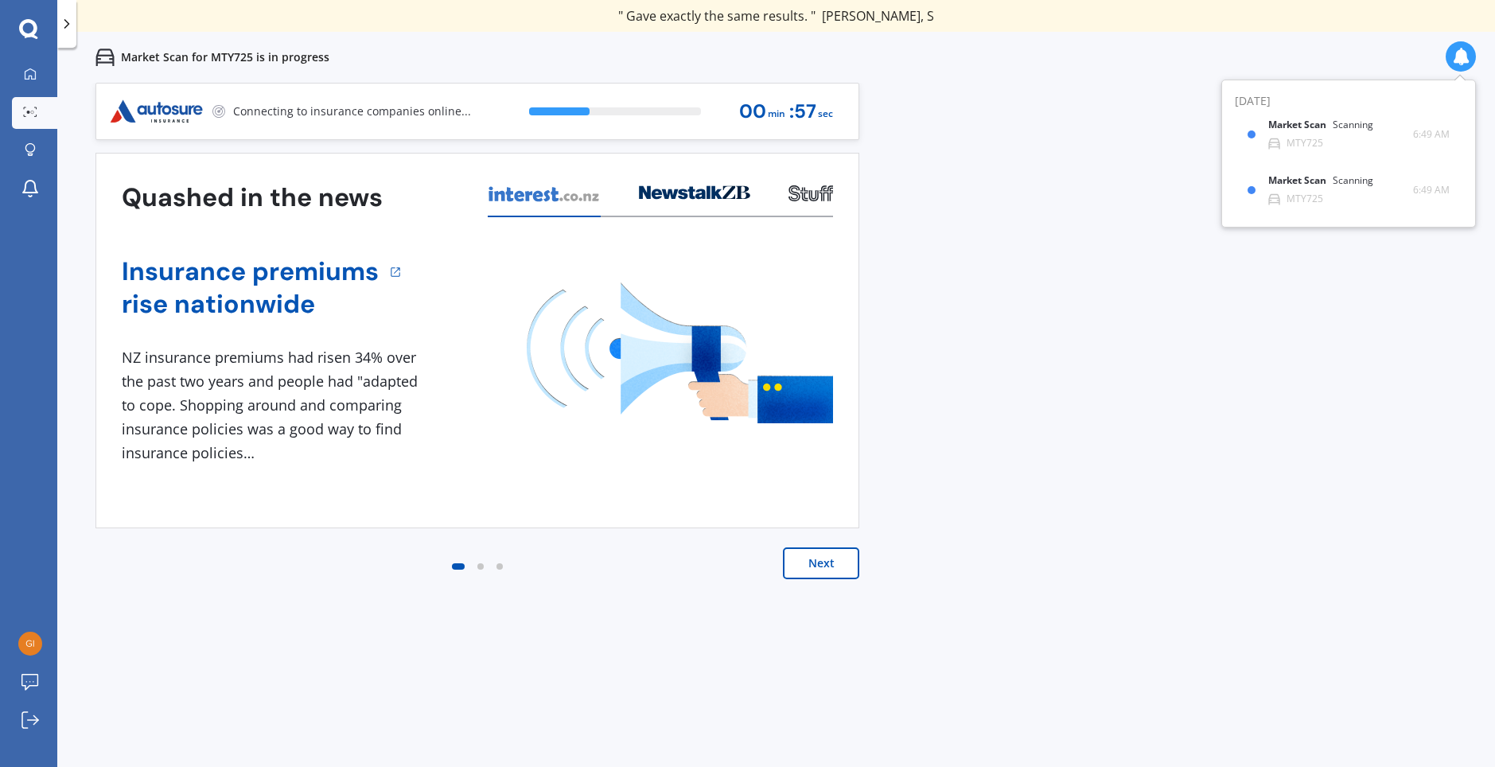
click at [826, 562] on button "Next" at bounding box center [821, 563] width 76 height 32
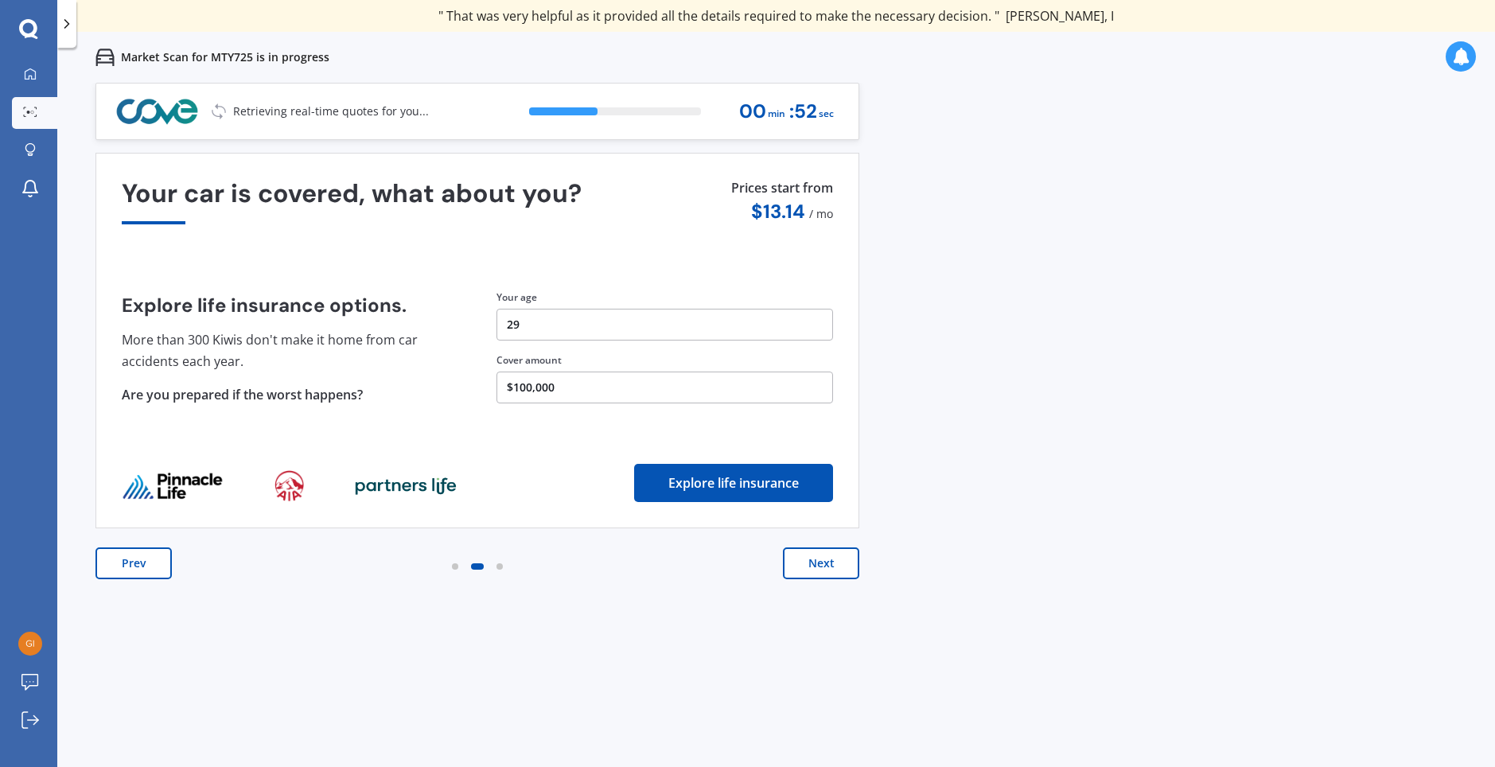
click at [821, 556] on button "Next" at bounding box center [821, 563] width 76 height 32
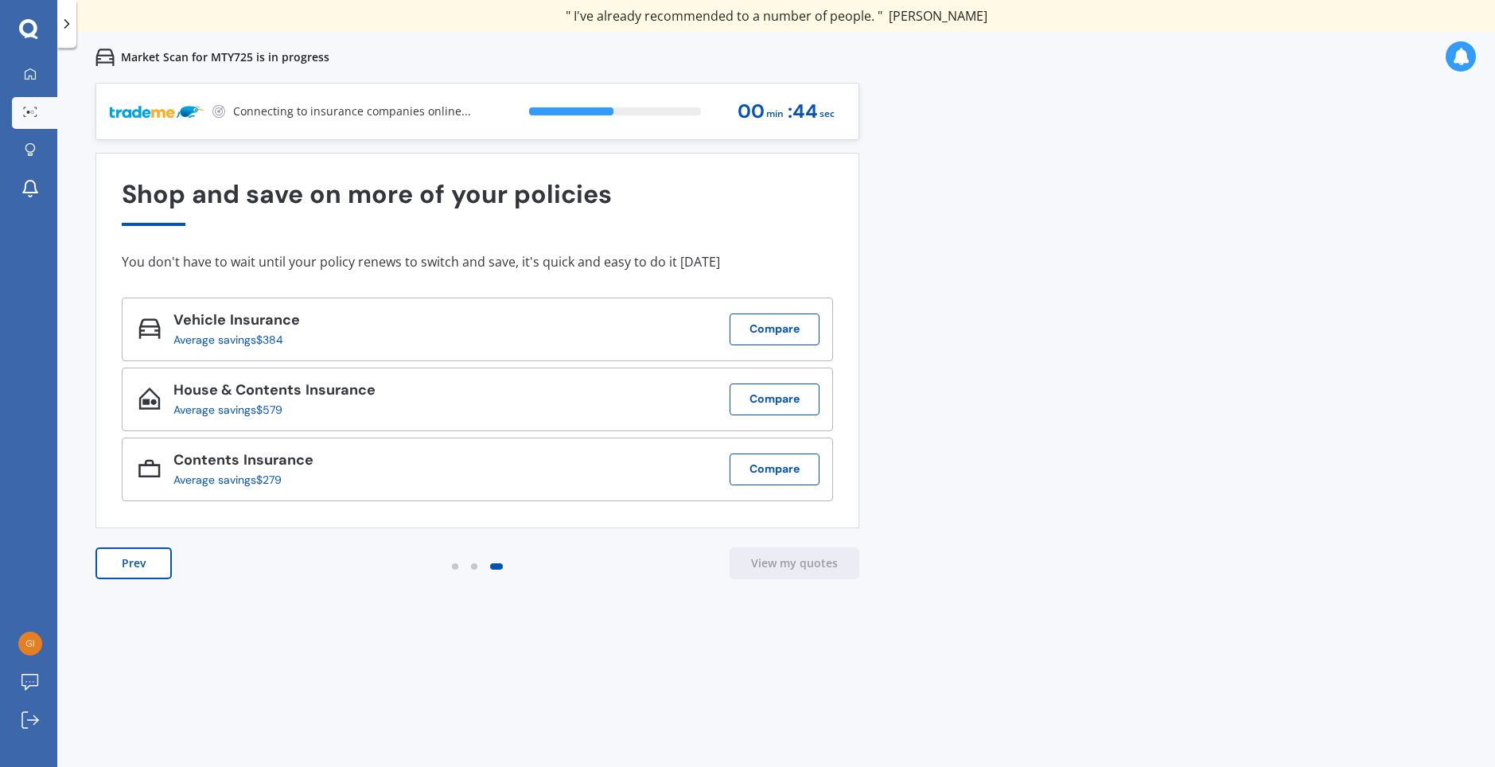
click at [145, 561] on button "Prev" at bounding box center [133, 563] width 76 height 32
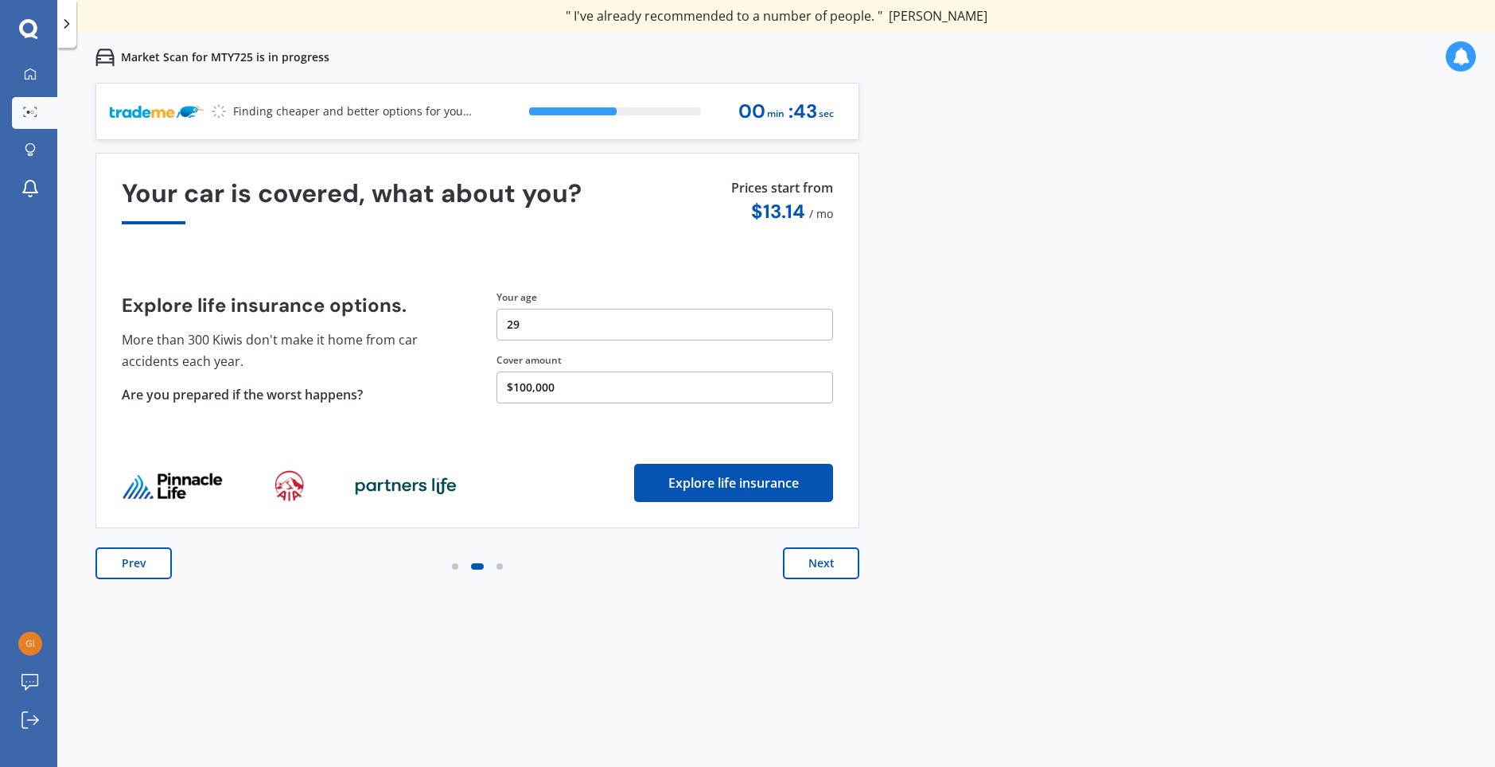
click at [145, 561] on button "Prev" at bounding box center [133, 563] width 76 height 32
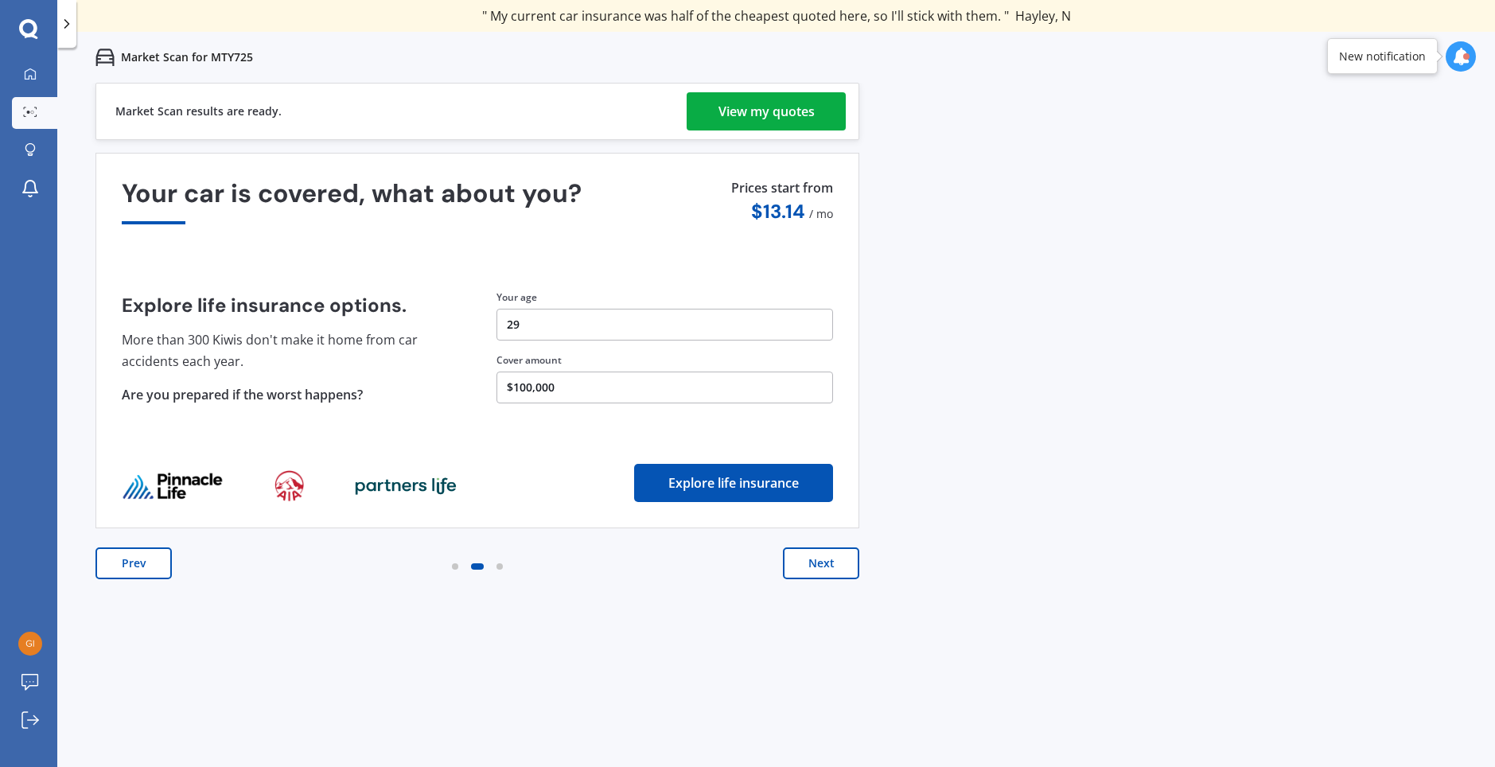
click at [789, 112] on div "View my quotes" at bounding box center [766, 111] width 96 height 38
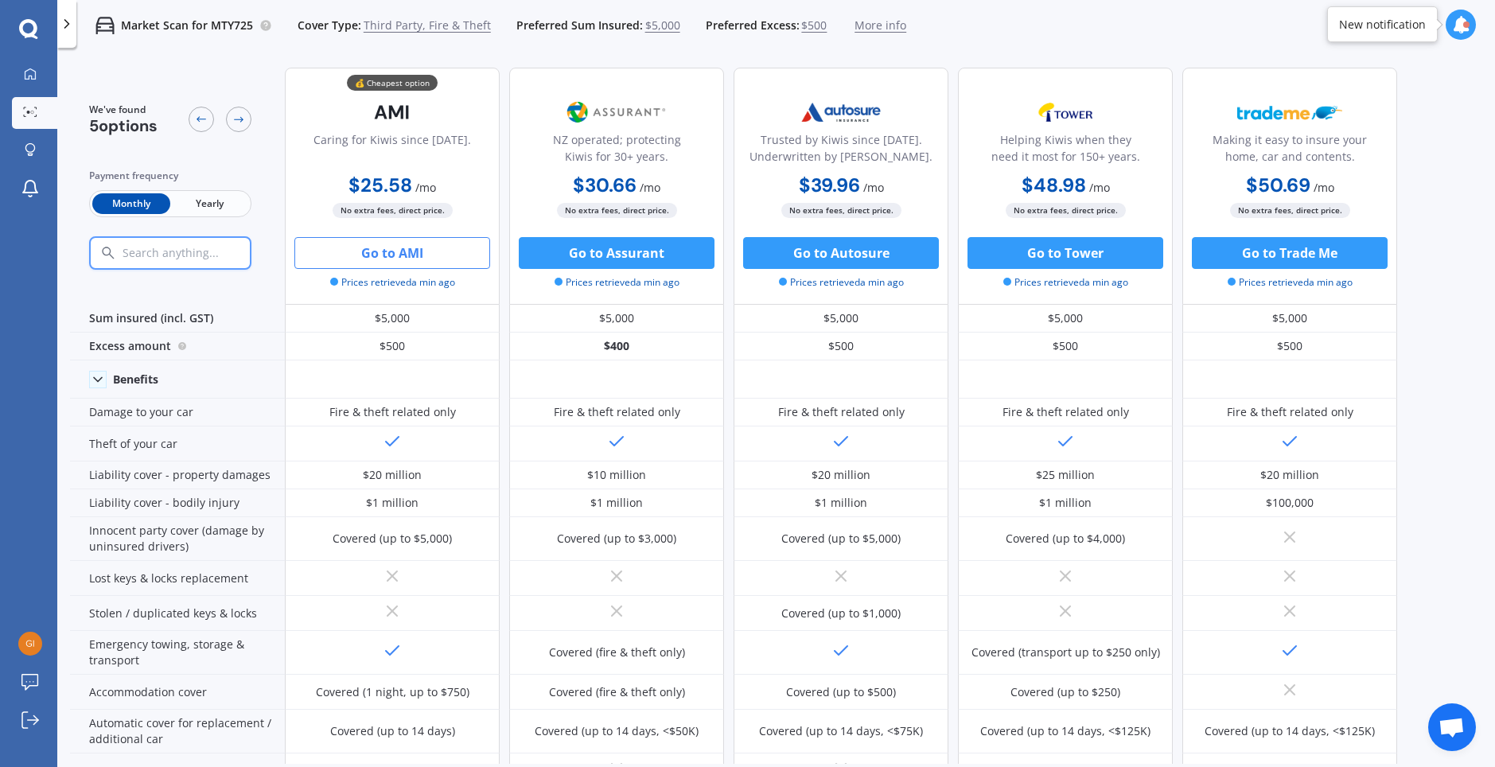
click at [426, 259] on button "Go to AMI" at bounding box center [392, 253] width 196 height 32
